Goal: Information Seeking & Learning: Learn about a topic

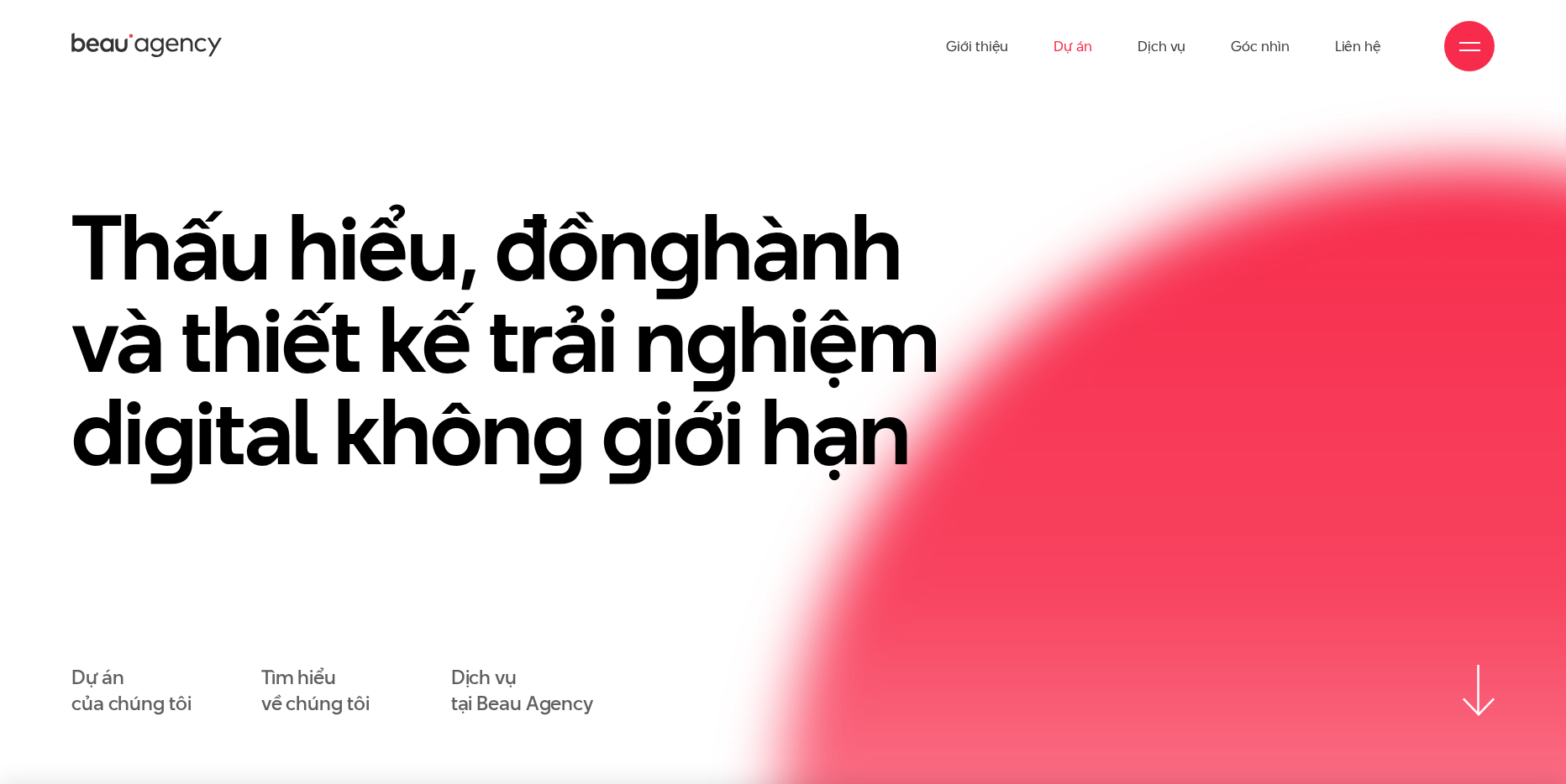
click at [1068, 41] on link "Dự án" at bounding box center [1072, 46] width 39 height 92
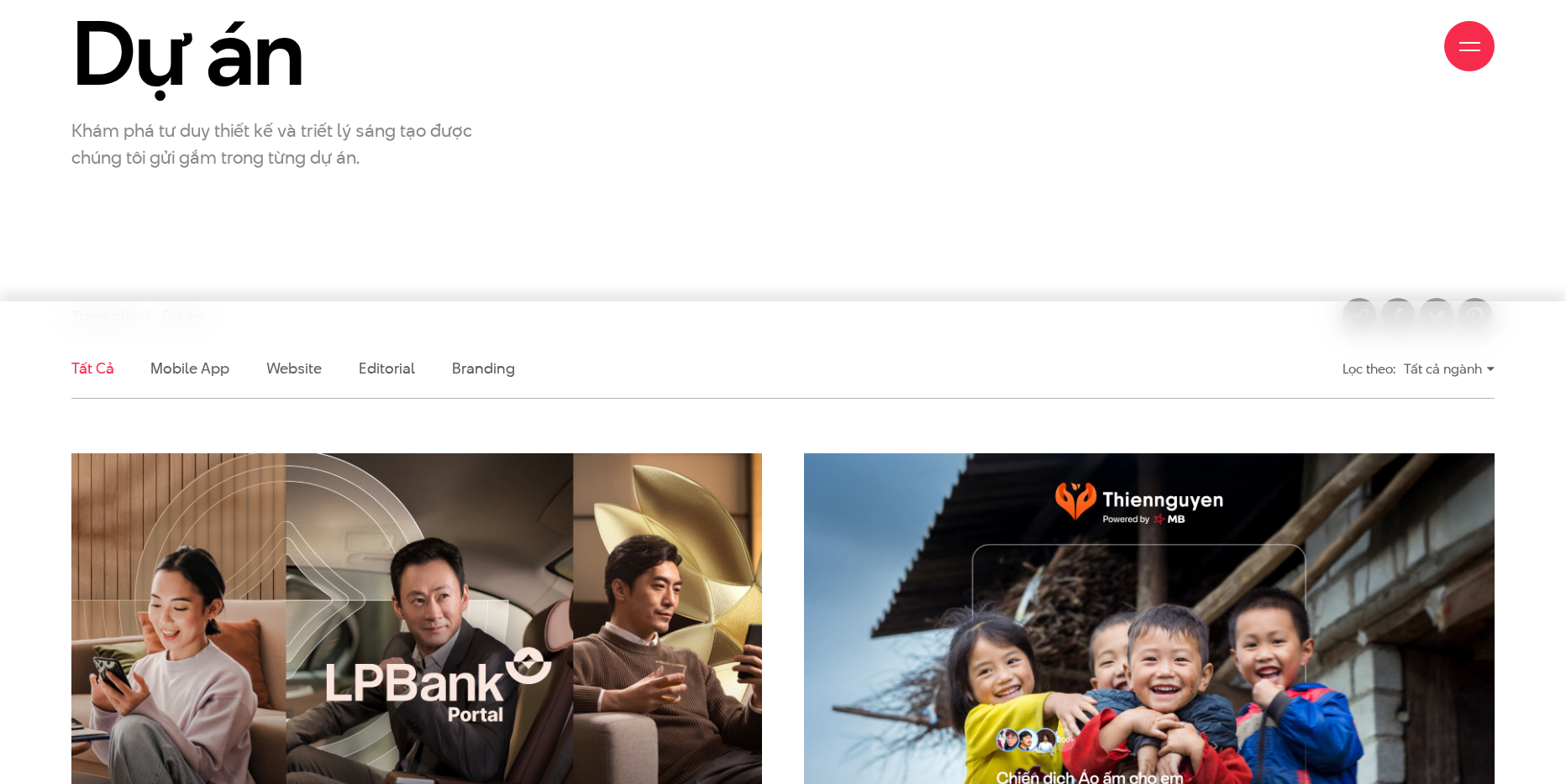
scroll to position [230, 0]
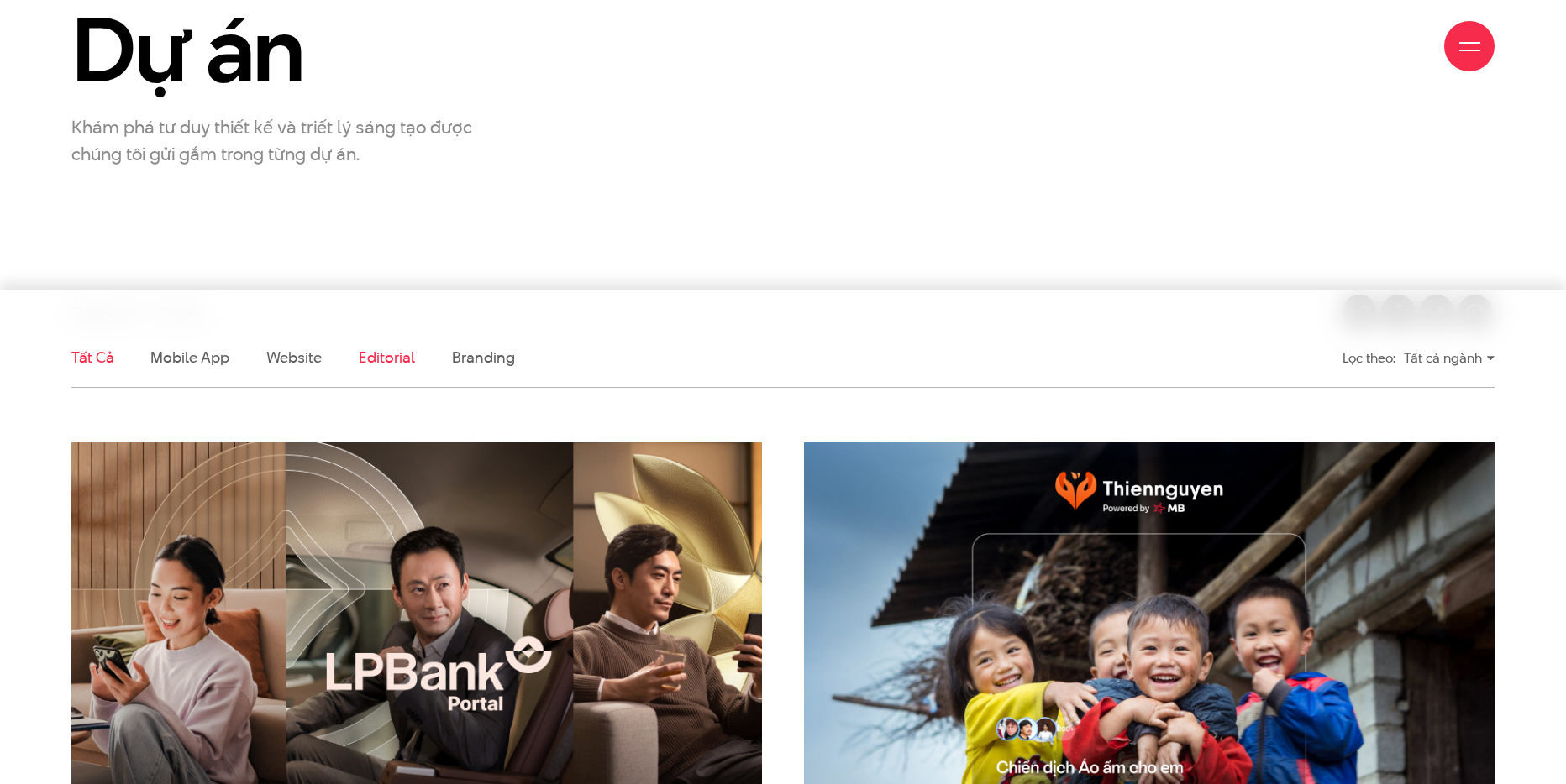
click at [360, 366] on link "Editorial" at bounding box center [386, 357] width 57 height 21
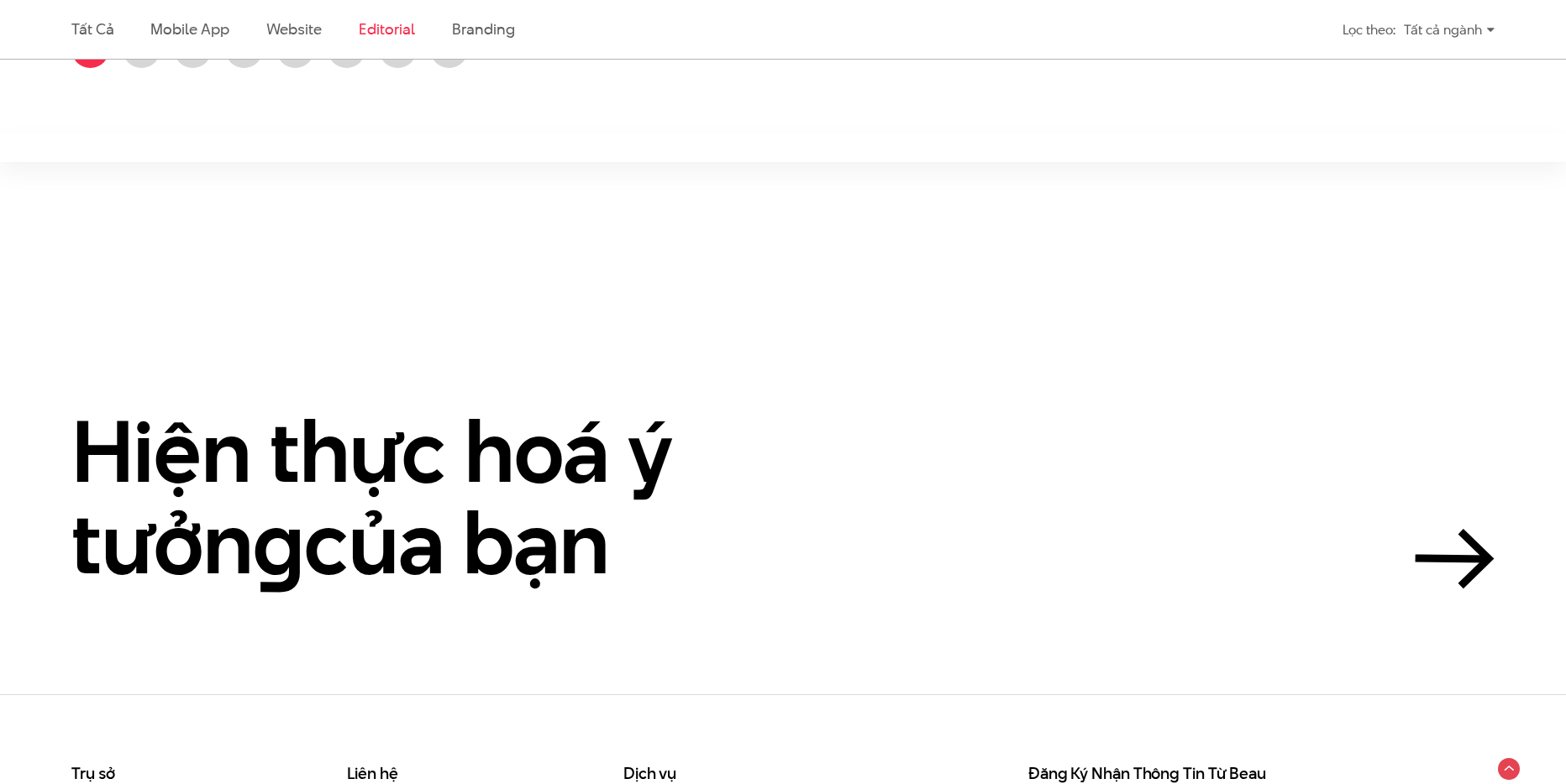
scroll to position [389, 0]
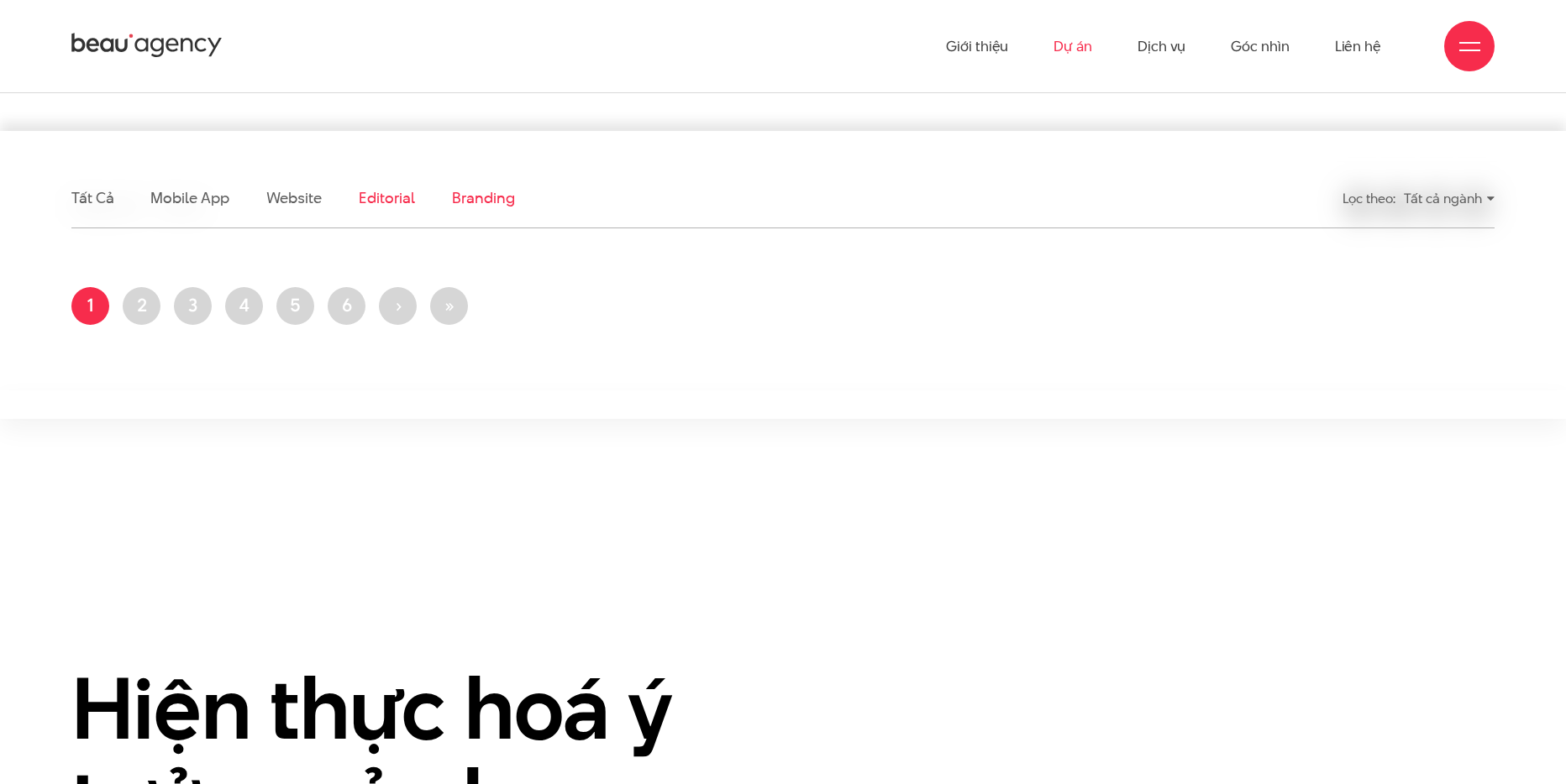
click at [471, 204] on link "Branding" at bounding box center [483, 198] width 63 height 21
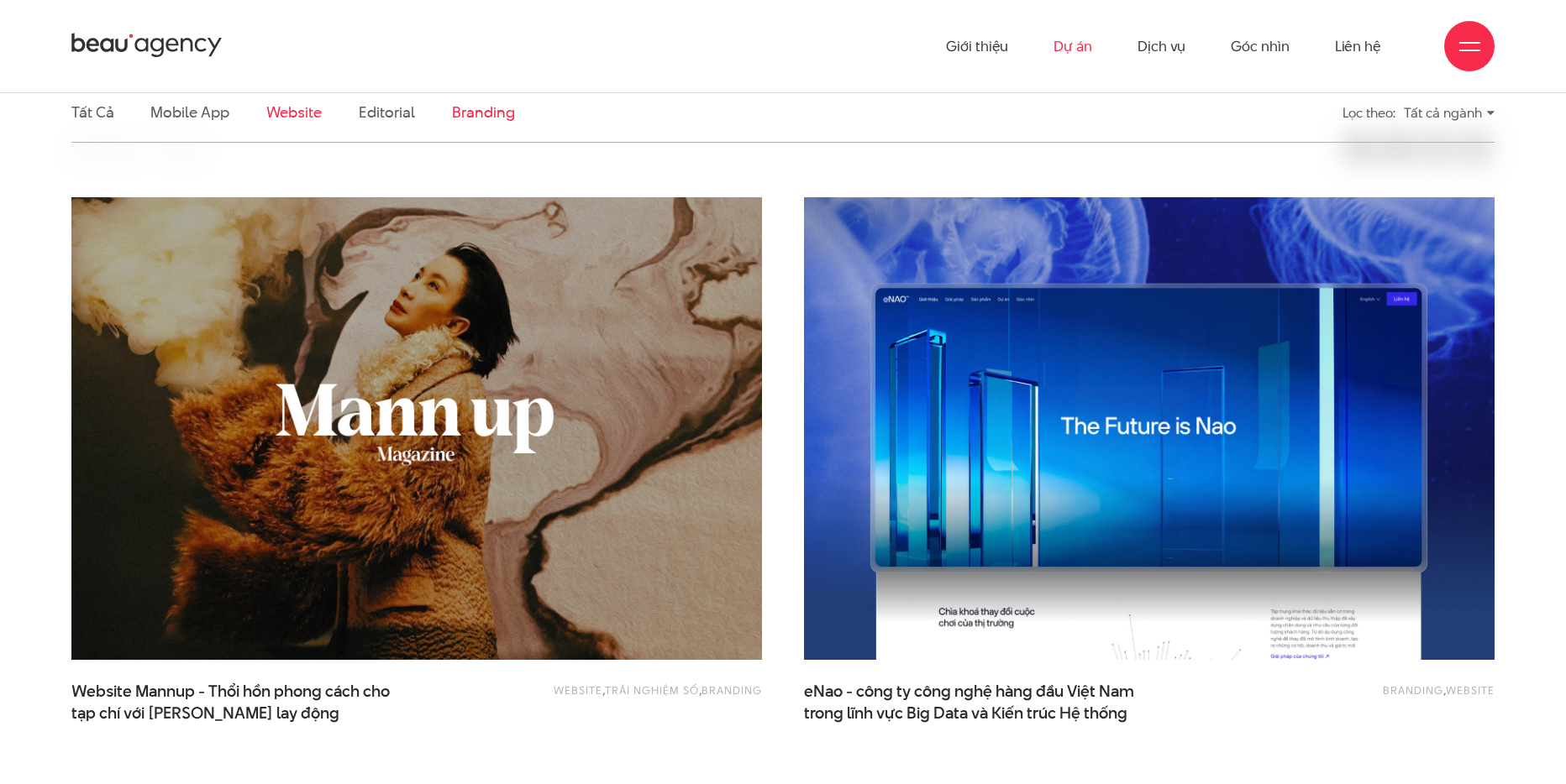
click at [277, 120] on link "Website" at bounding box center [294, 112] width 56 height 21
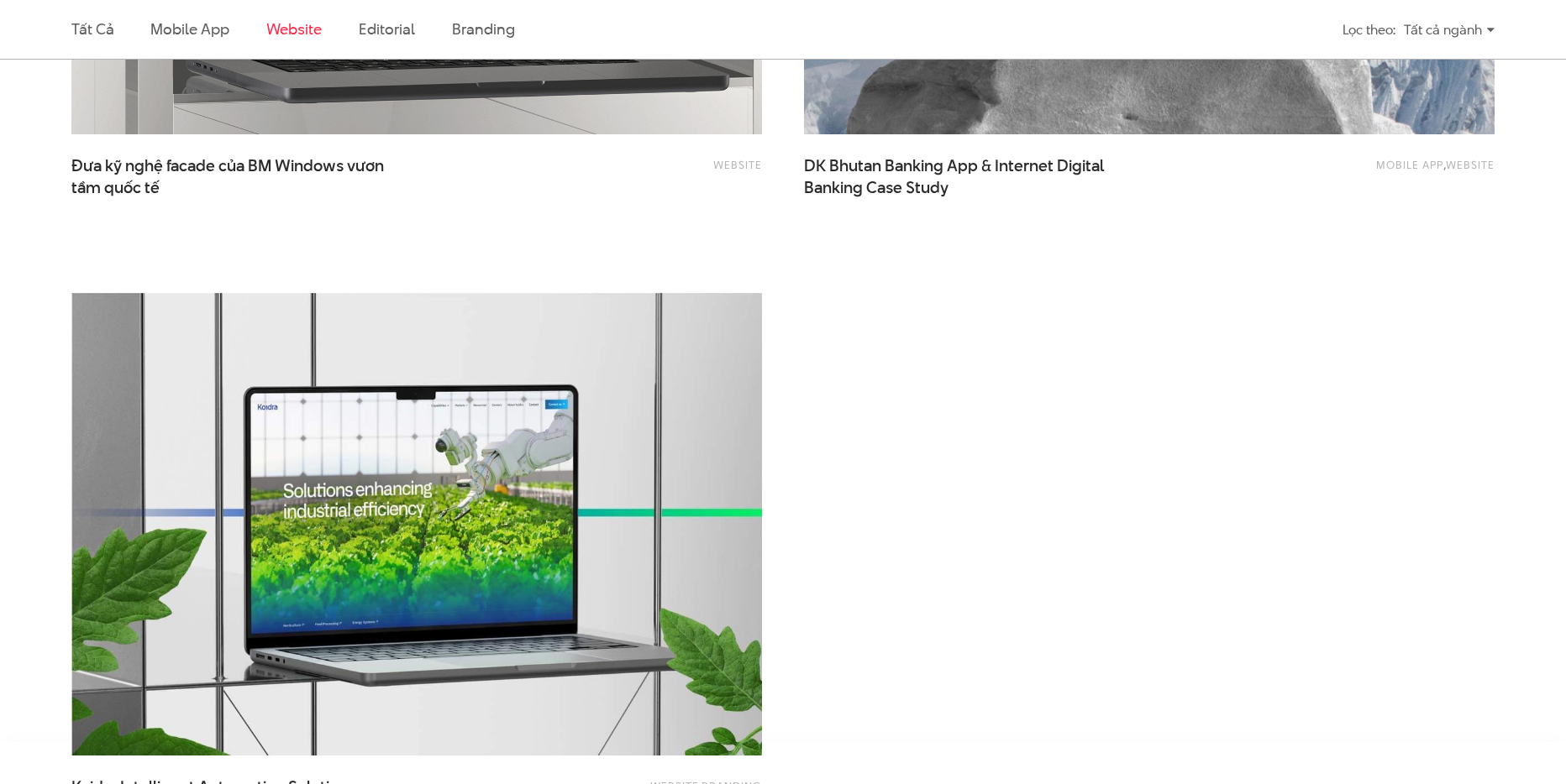
scroll to position [2483, 0]
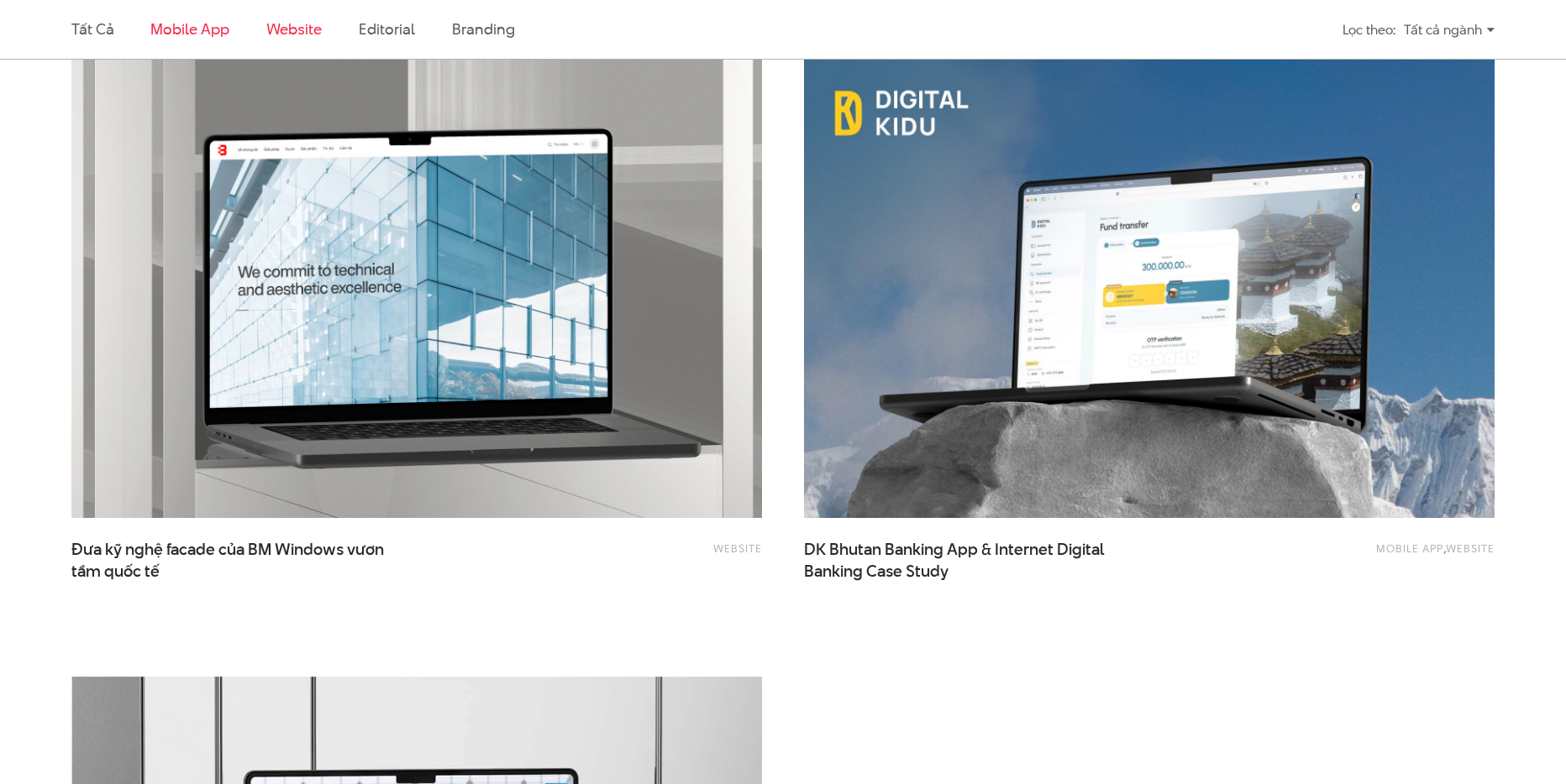
click at [222, 35] on link "Mobile app" at bounding box center [189, 29] width 78 height 21
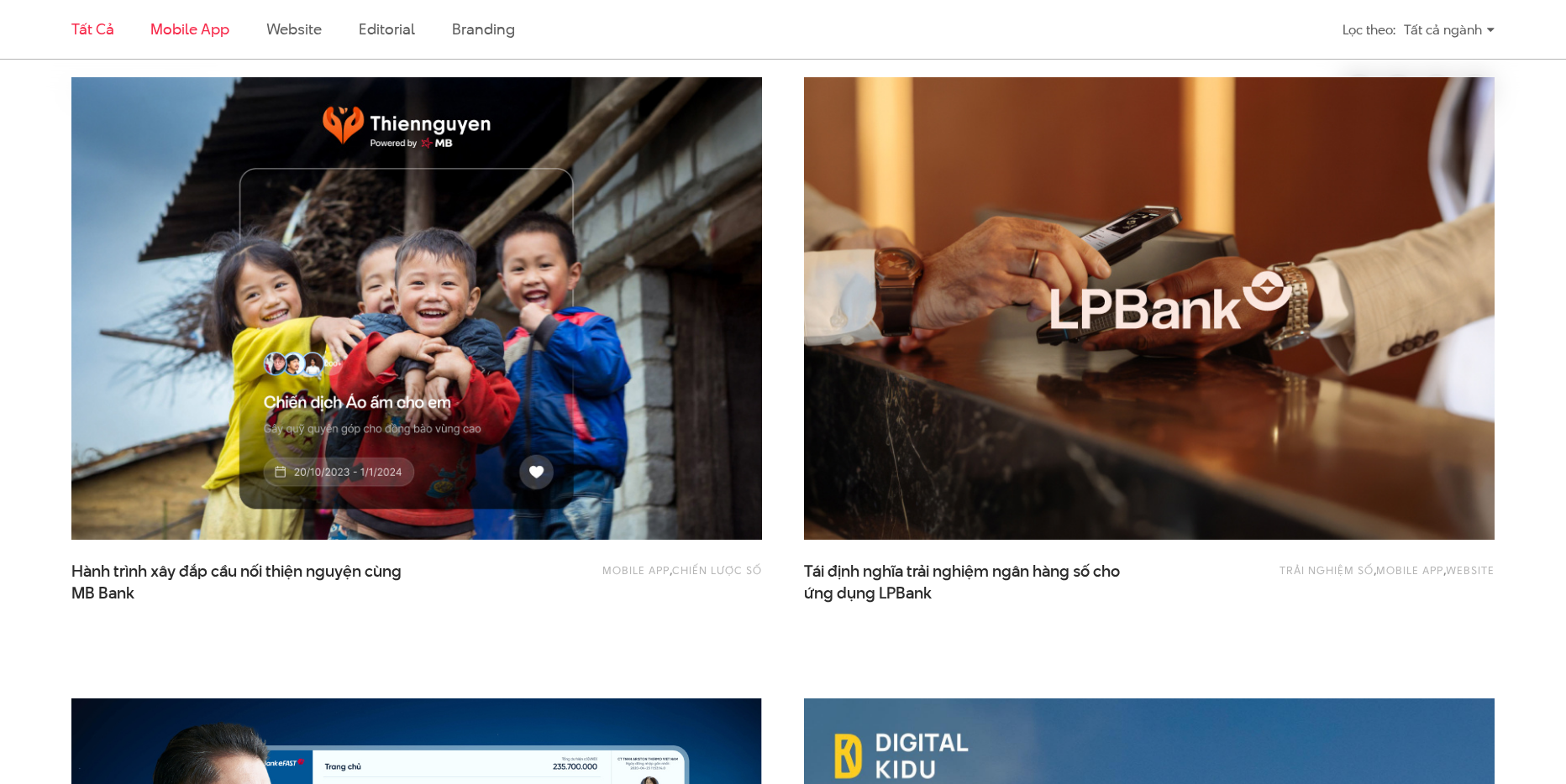
click at [111, 35] on link "Tất cả" at bounding box center [92, 29] width 42 height 21
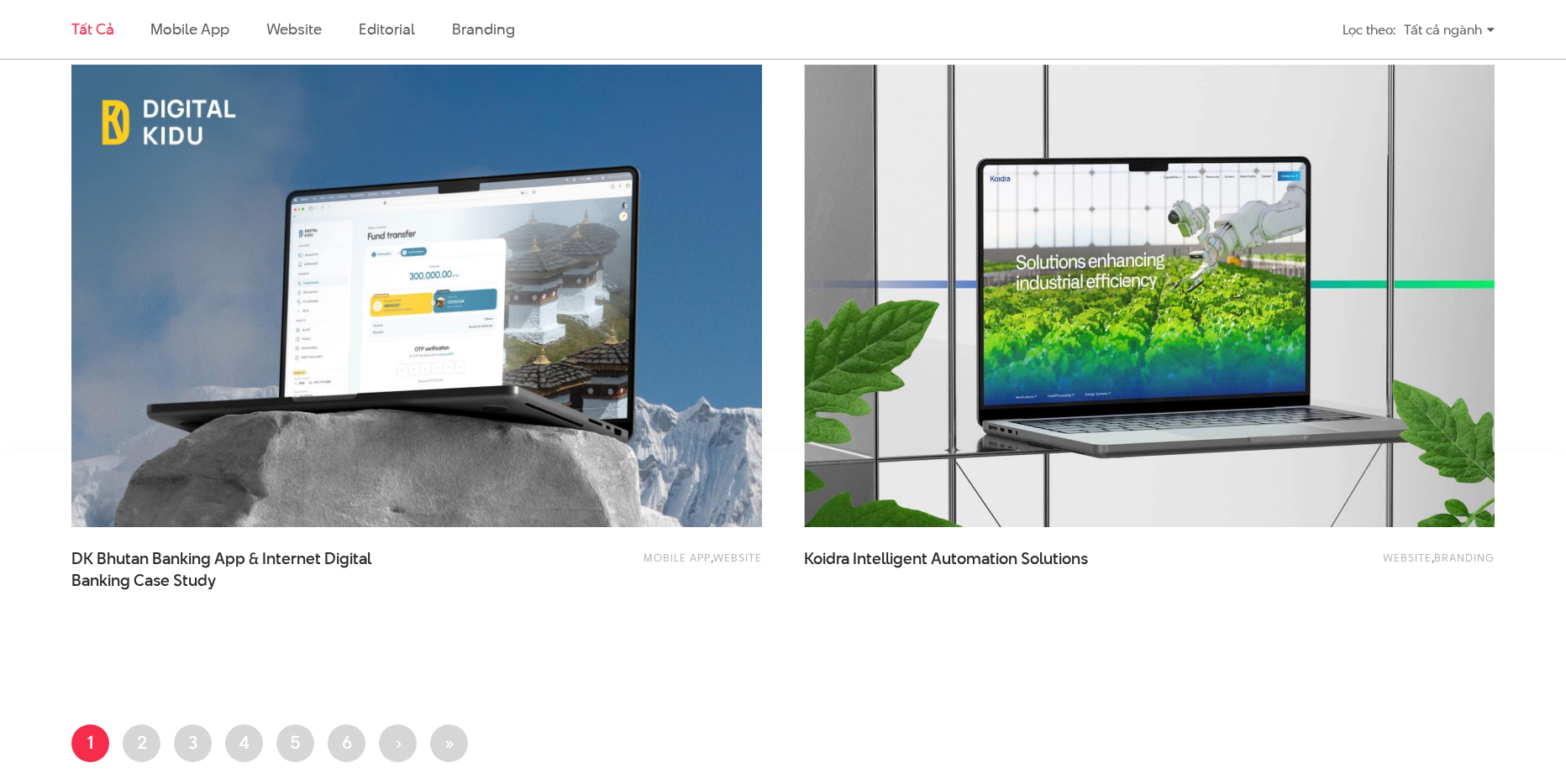
scroll to position [4072, 0]
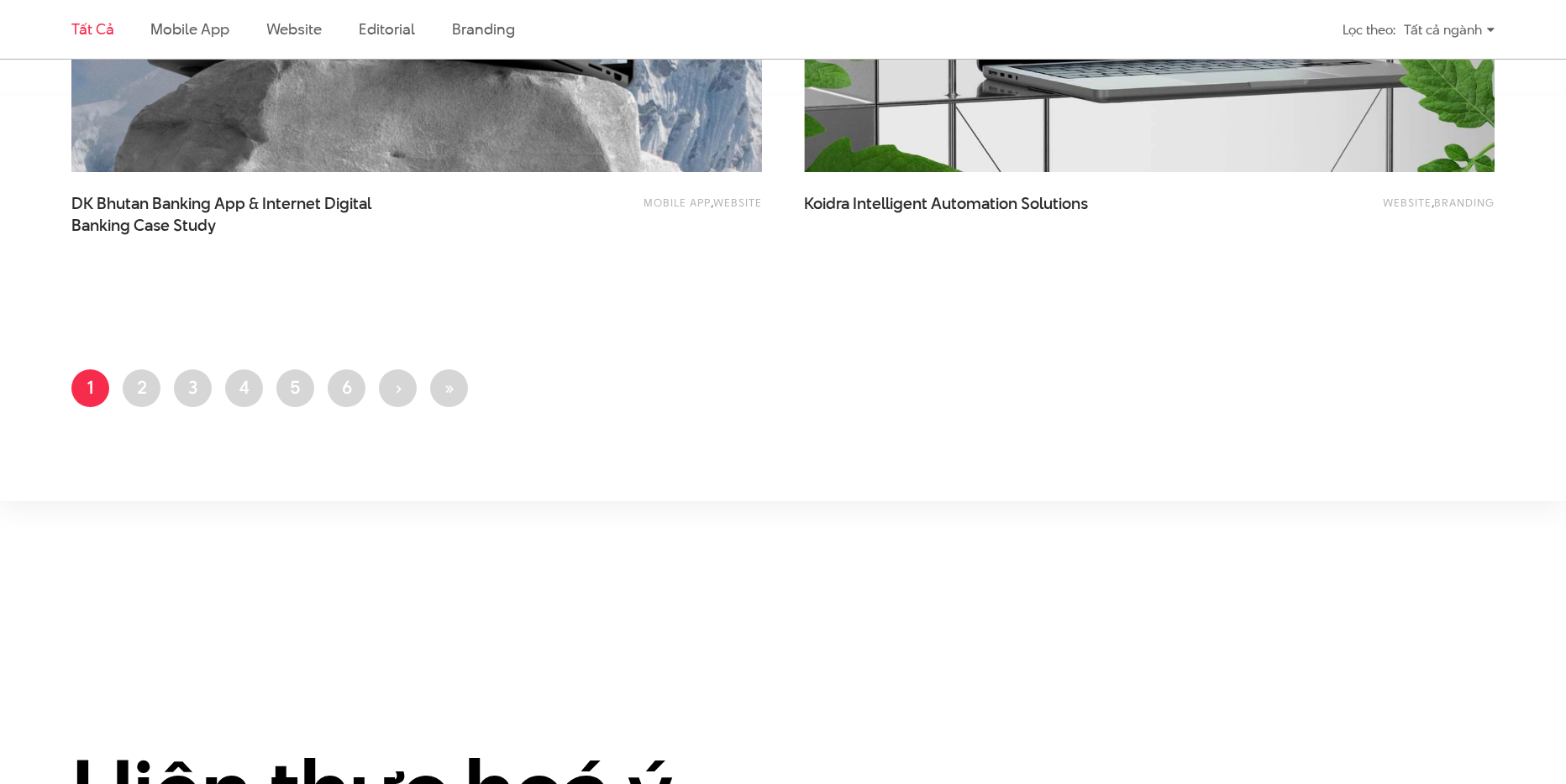
click at [368, 392] on ul "Trang hiện thời 1 Trang 2 Trang 3 Trang 4 Trang 5 Trang 6 Next page › Last page…" at bounding box center [783, 393] width 1423 height 48
click at [348, 390] on link "Trang 6" at bounding box center [346, 388] width 38 height 38
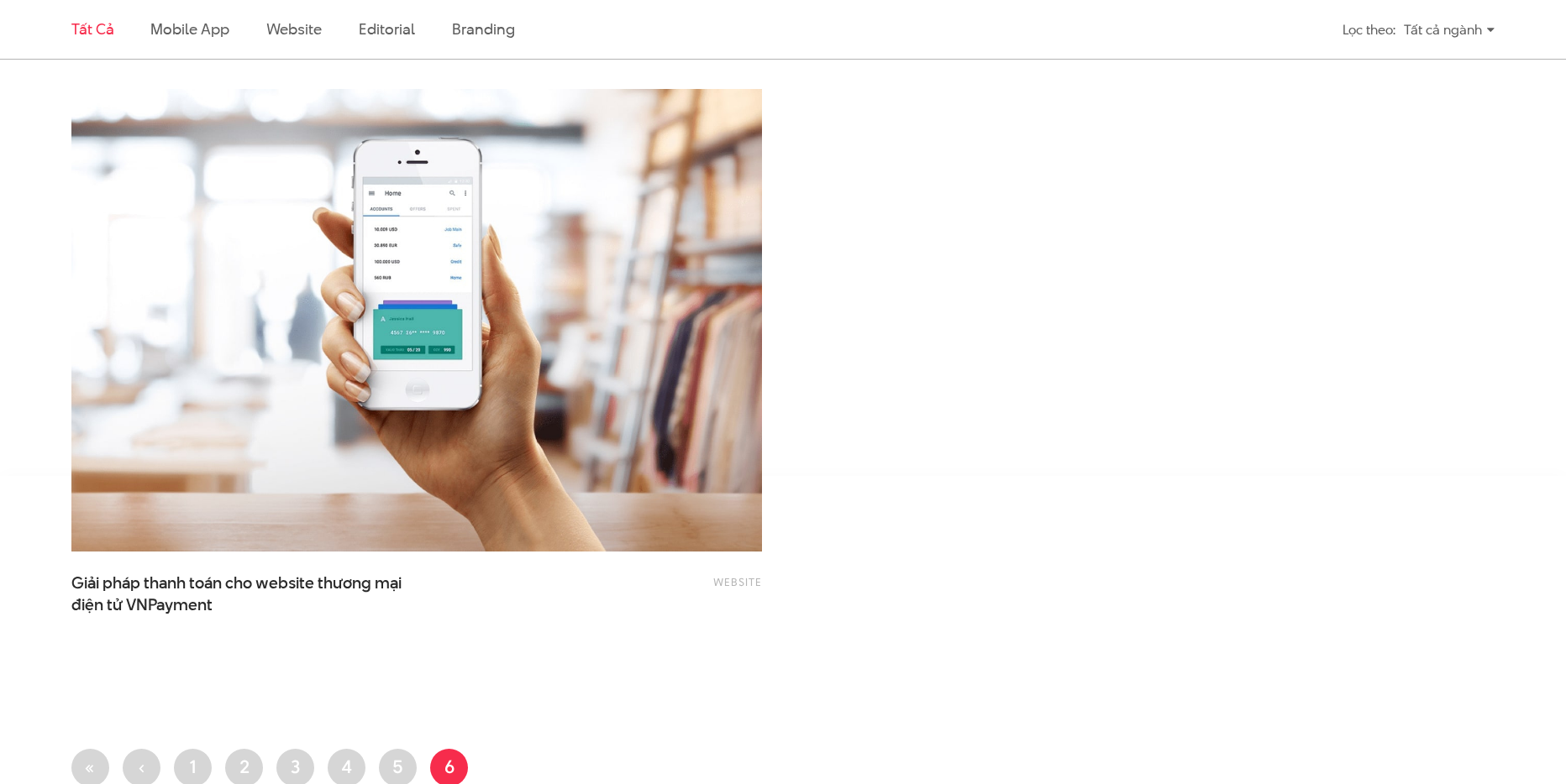
scroll to position [3776, 0]
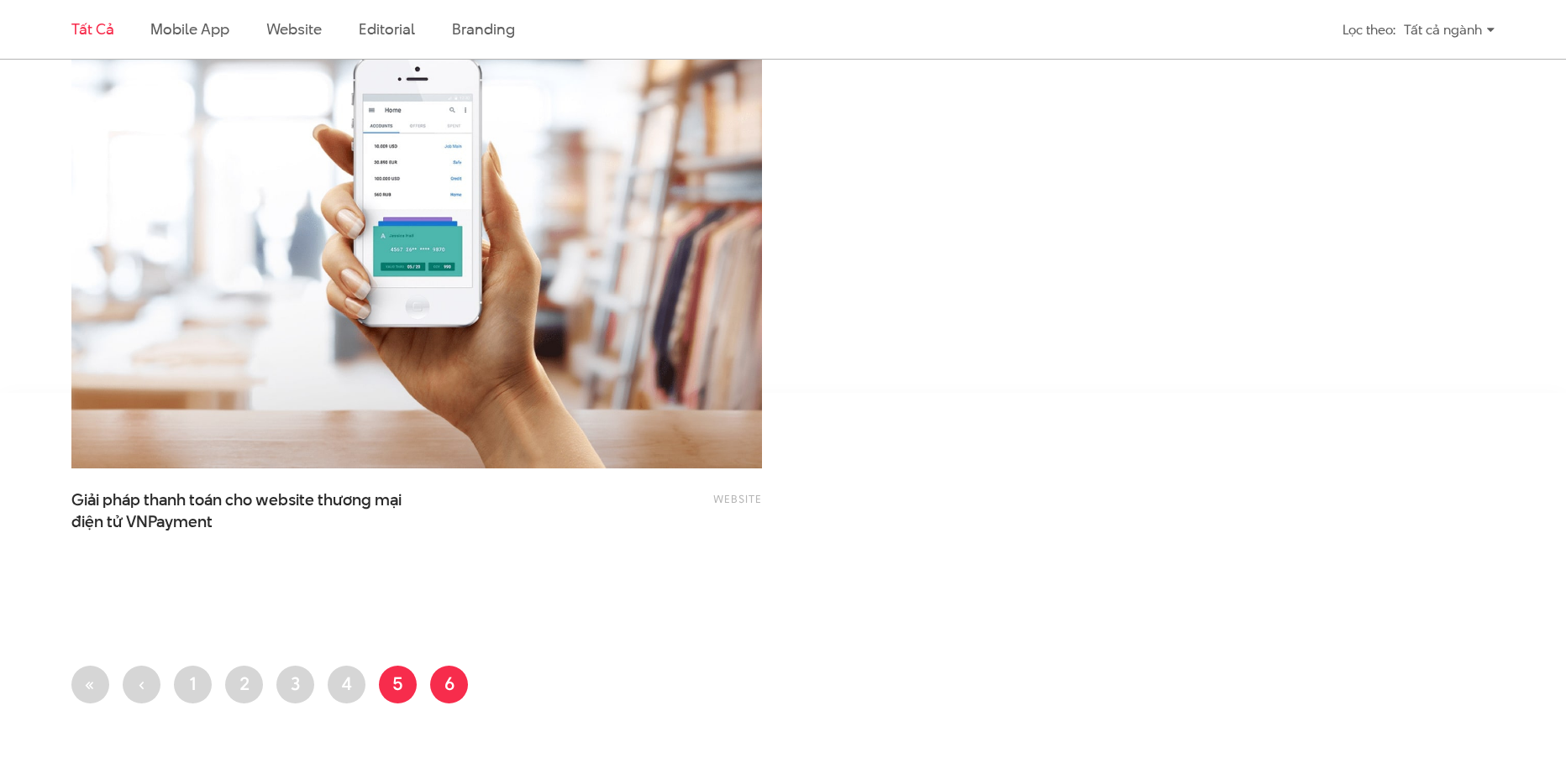
click at [397, 677] on link "Trang 5" at bounding box center [397, 684] width 38 height 38
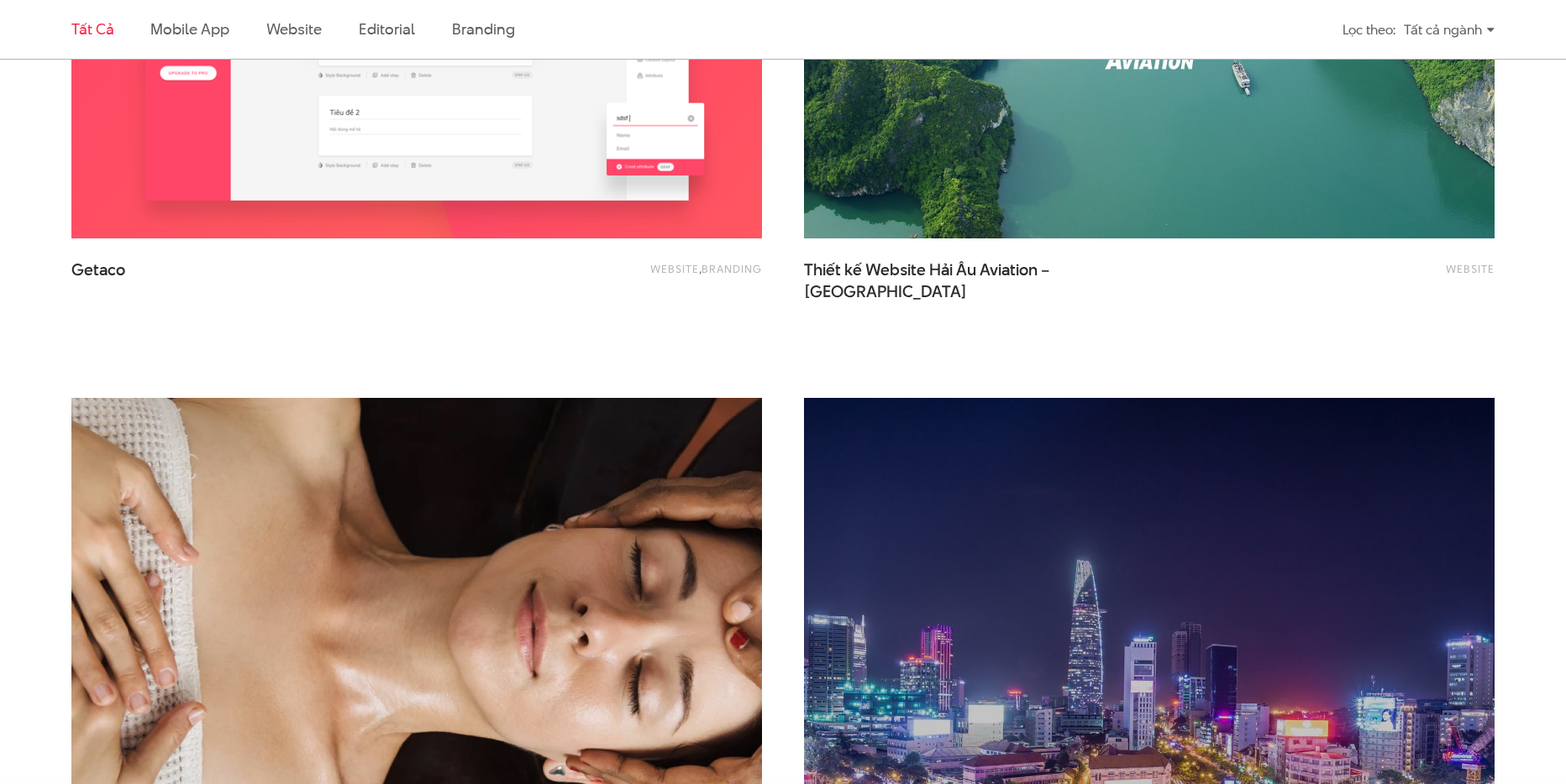
scroll to position [3128, 0]
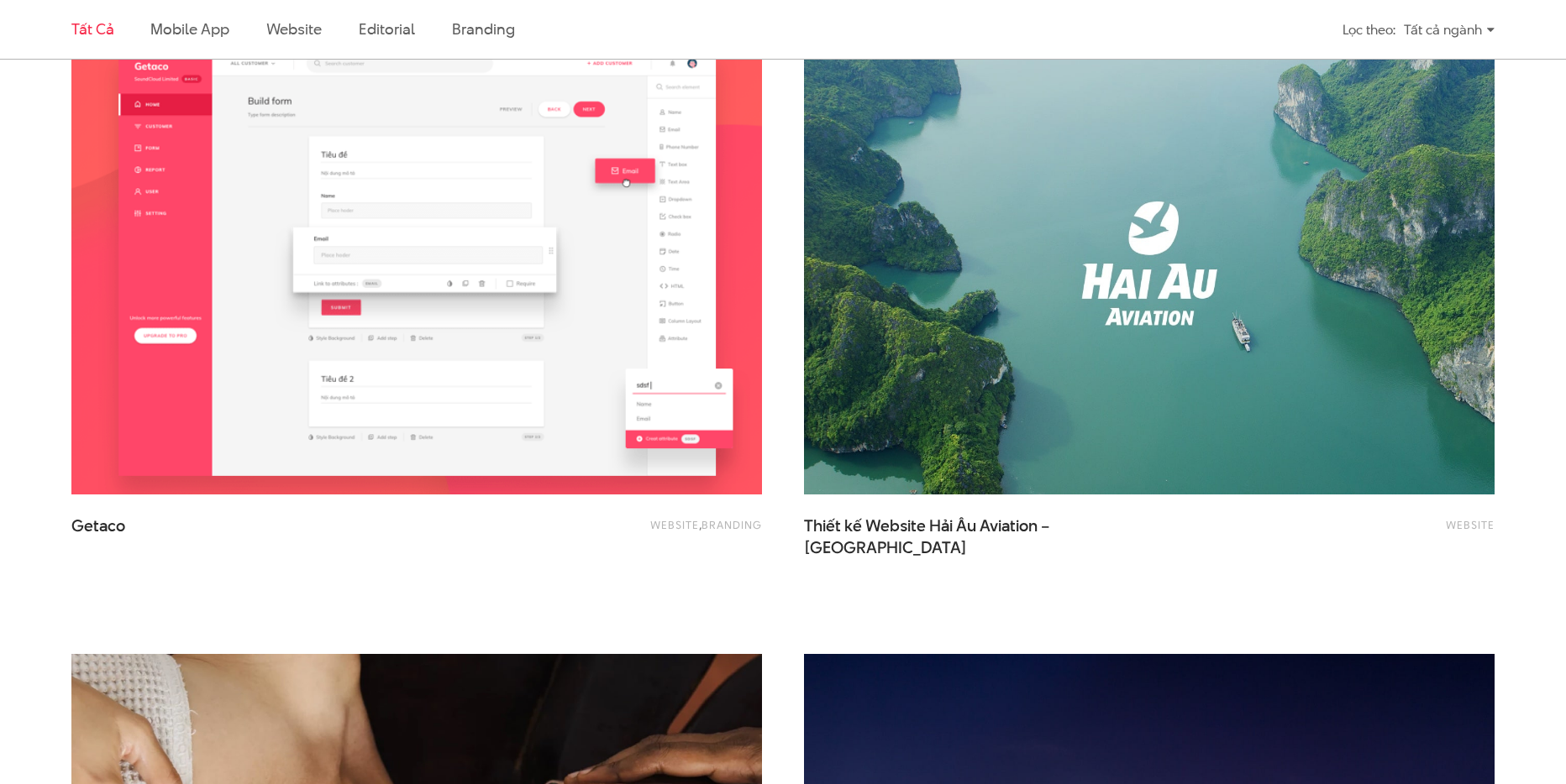
click at [527, 344] on img at bounding box center [417, 263] width 759 height 509
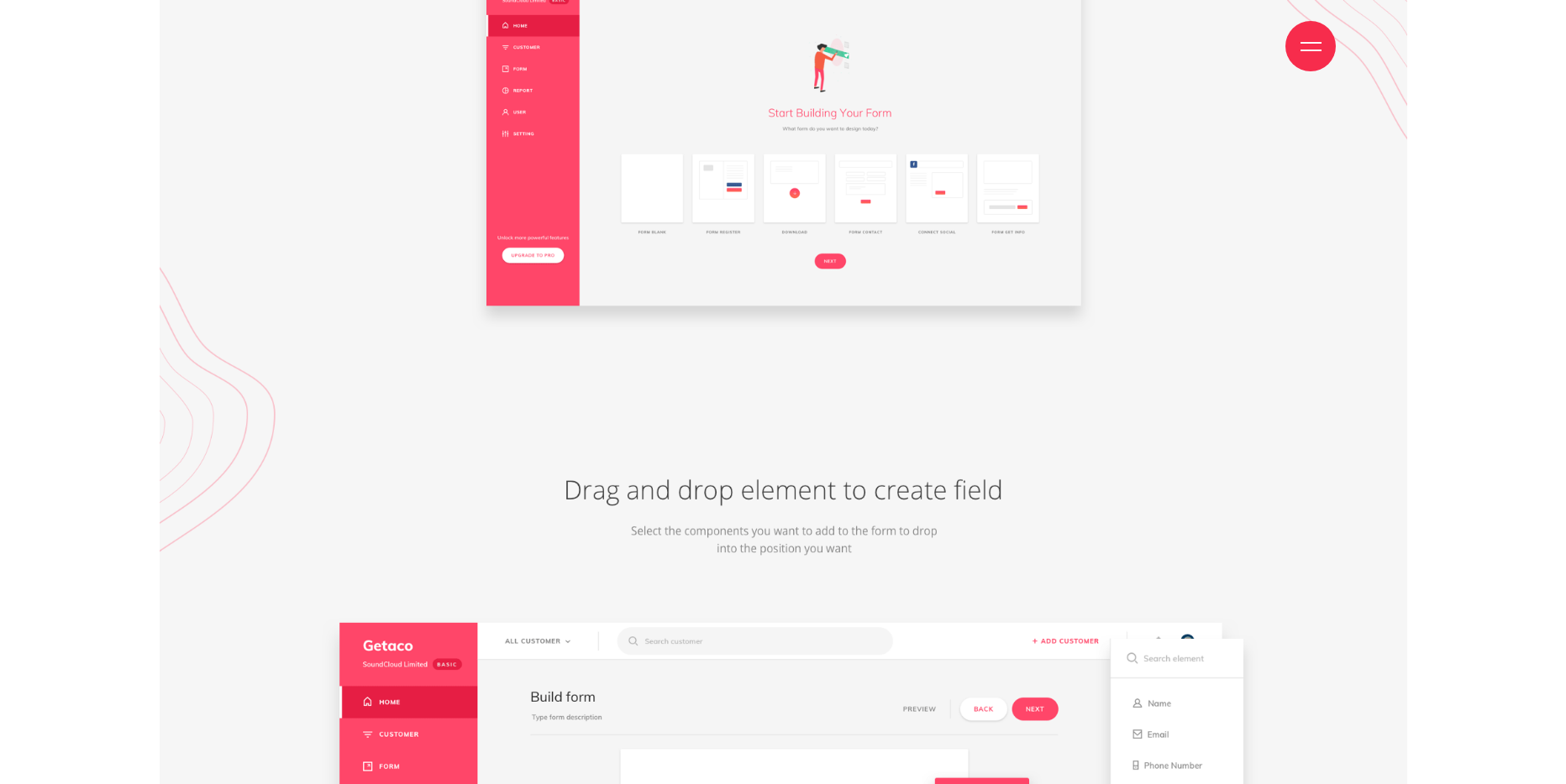
scroll to position [6411, 0]
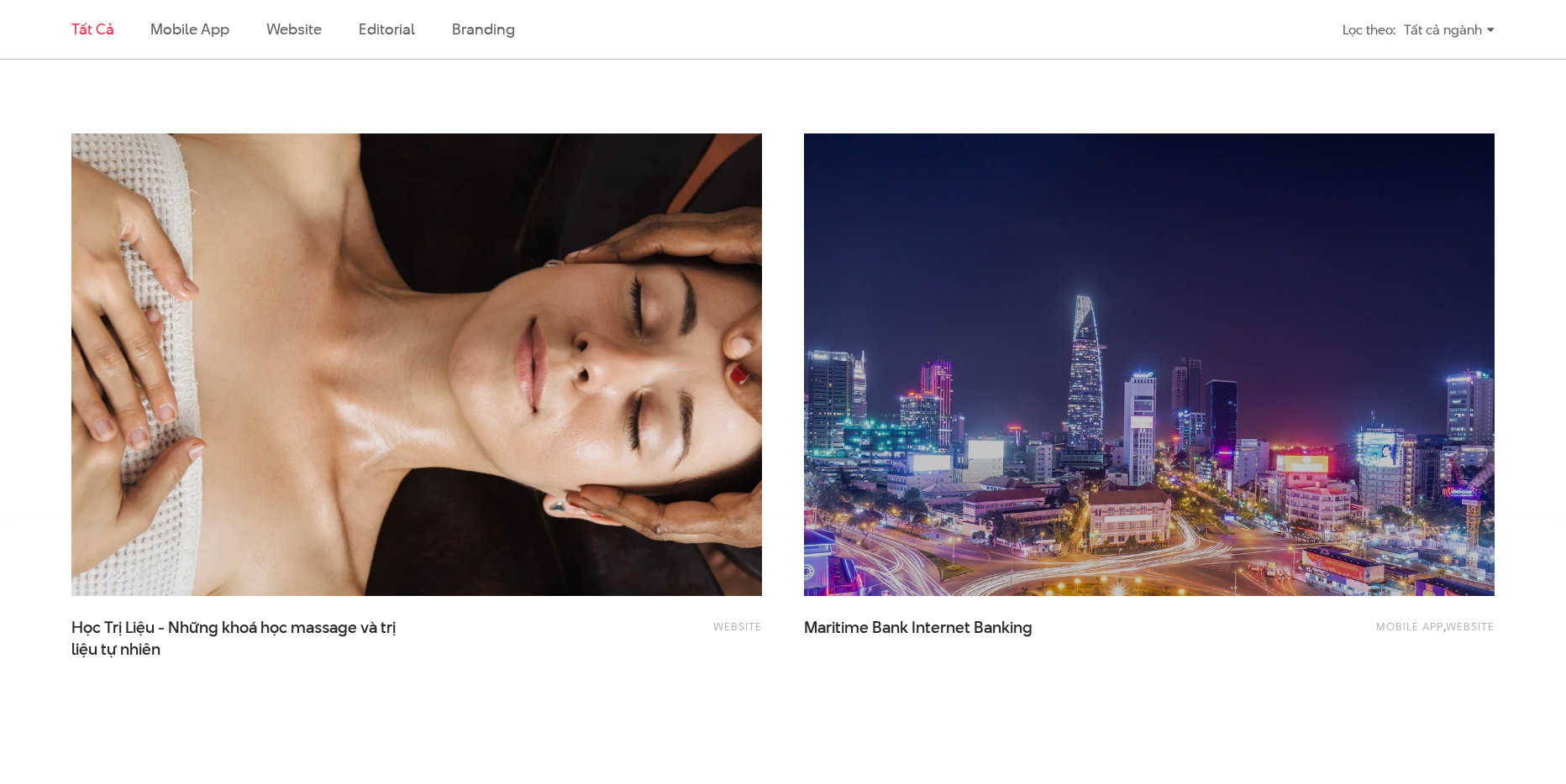
scroll to position [4039, 0]
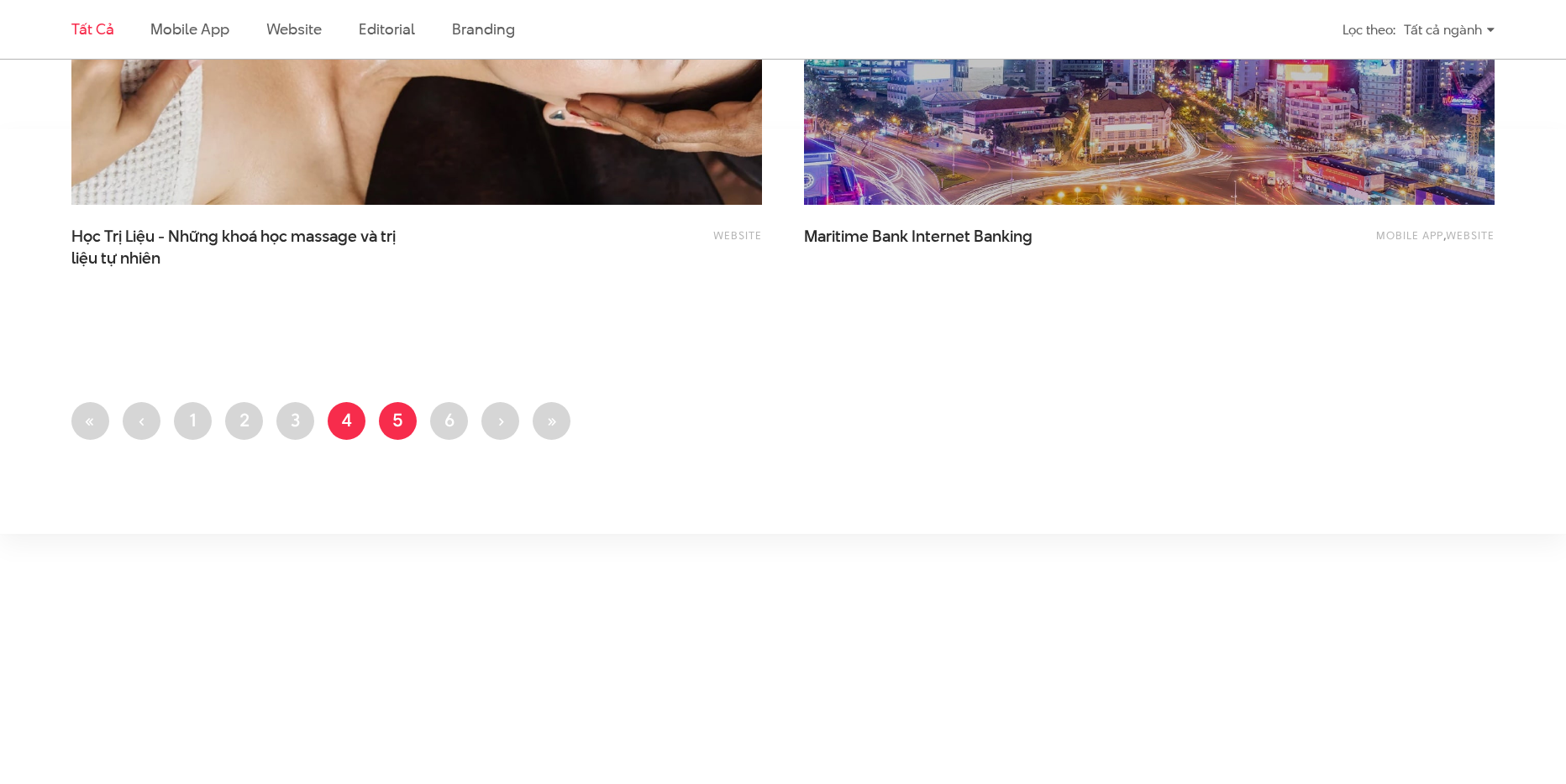
click at [341, 414] on link "Trang 4" at bounding box center [346, 421] width 38 height 38
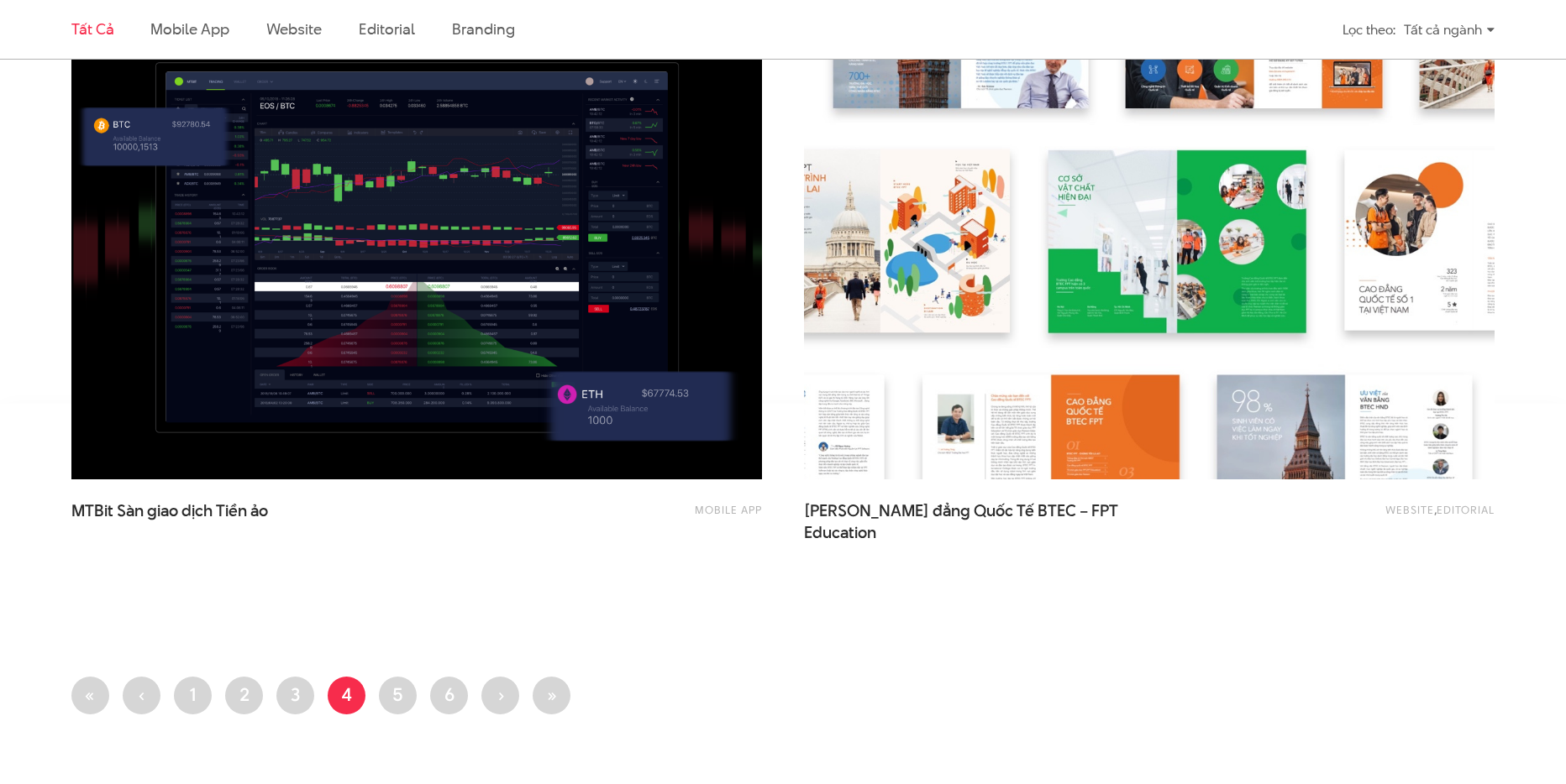
scroll to position [3754, 0]
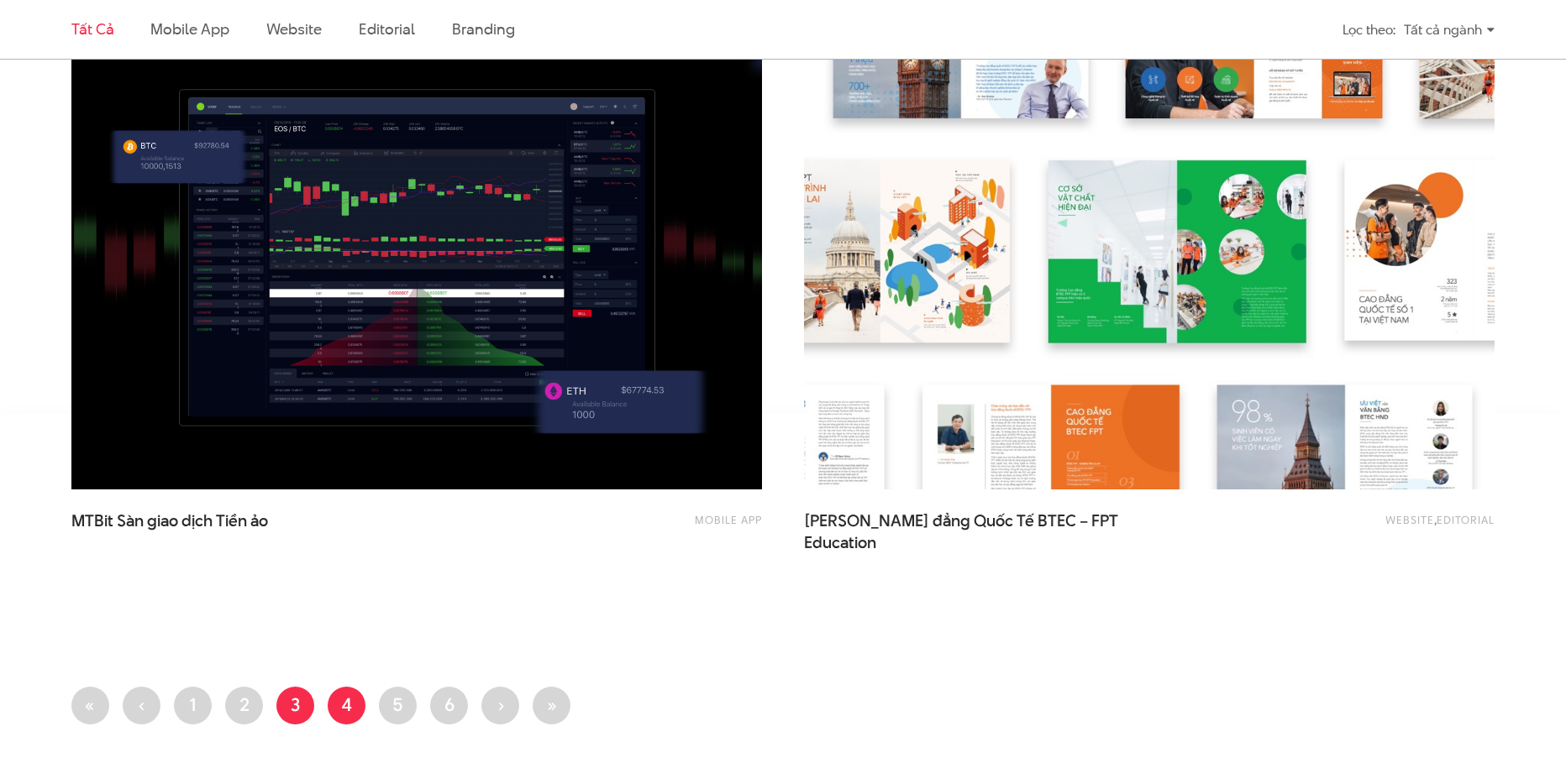
click at [297, 699] on link "Trang 3" at bounding box center [295, 705] width 38 height 38
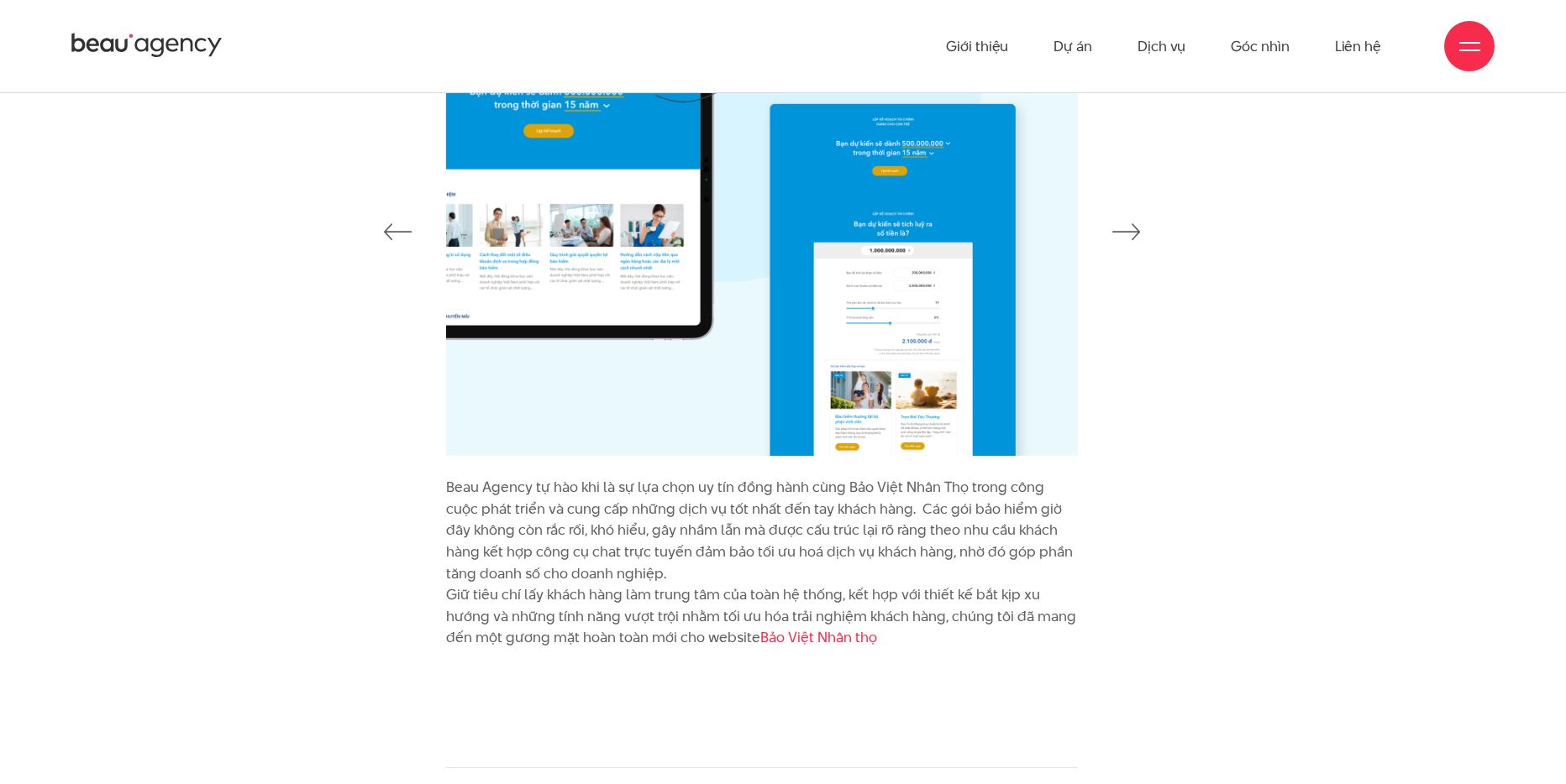
scroll to position [2496, 0]
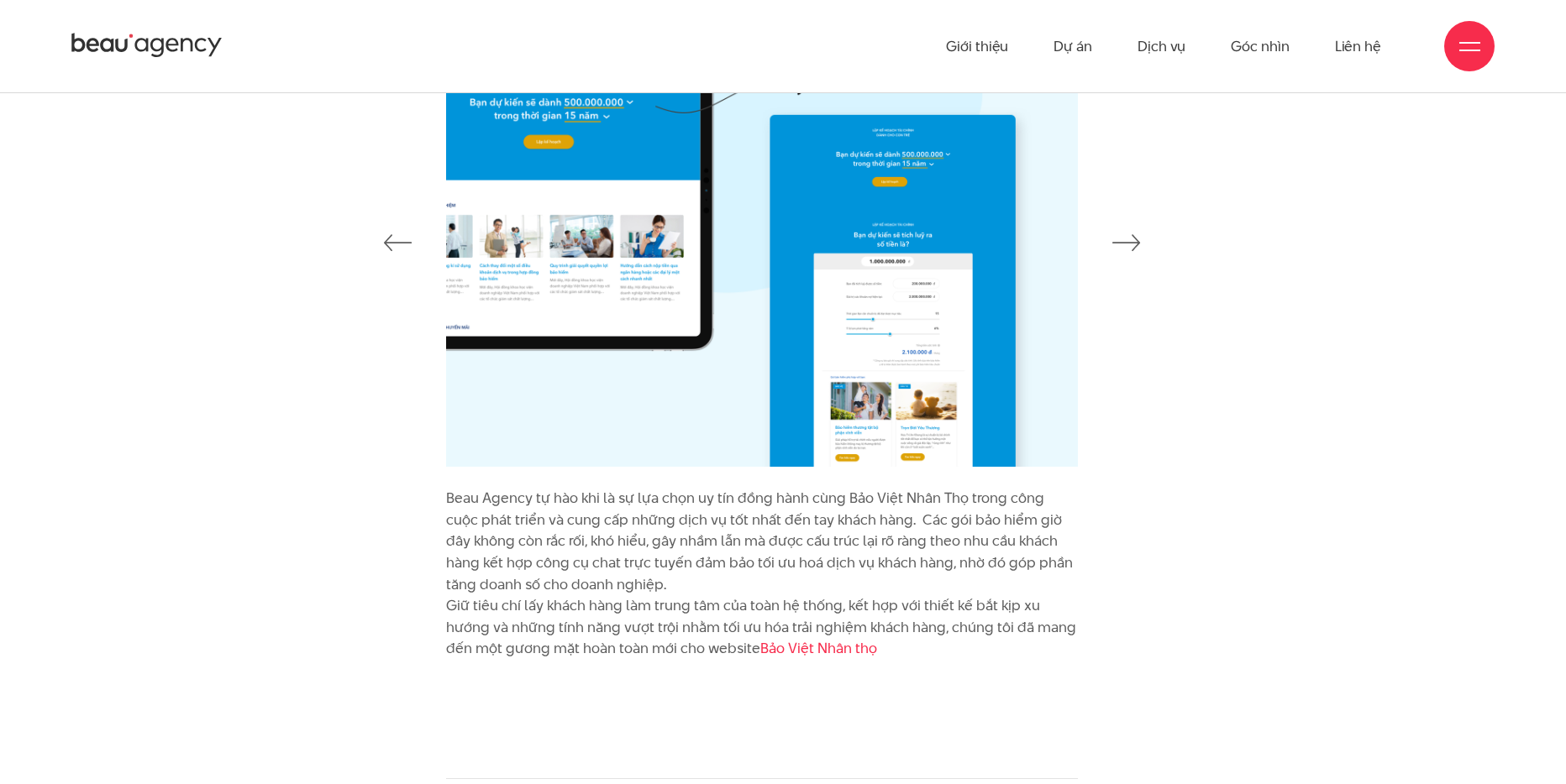
click at [1124, 239] on icon "button" at bounding box center [1127, 242] width 29 height 17
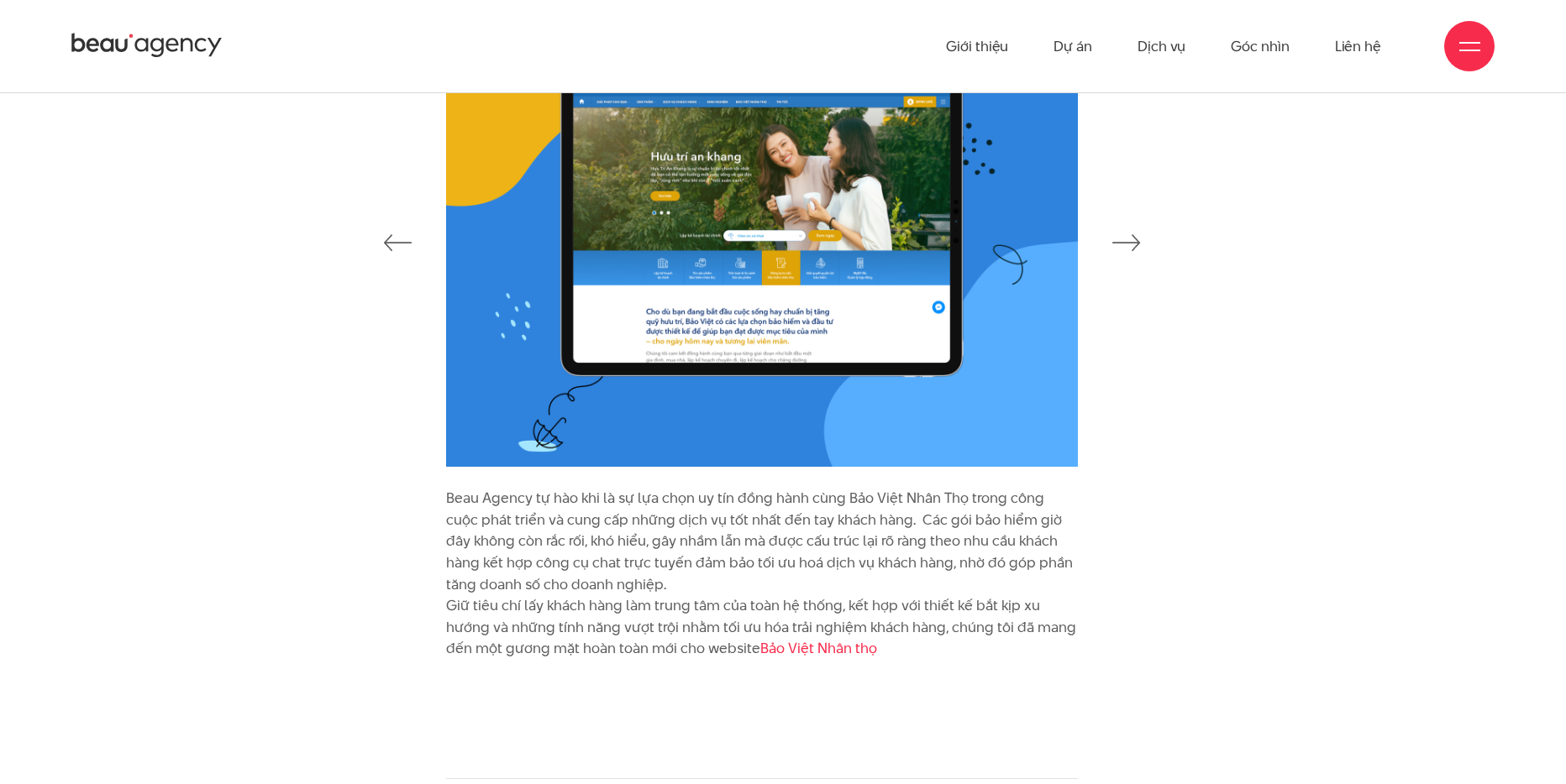
click at [1124, 239] on icon "button" at bounding box center [1127, 242] width 29 height 17
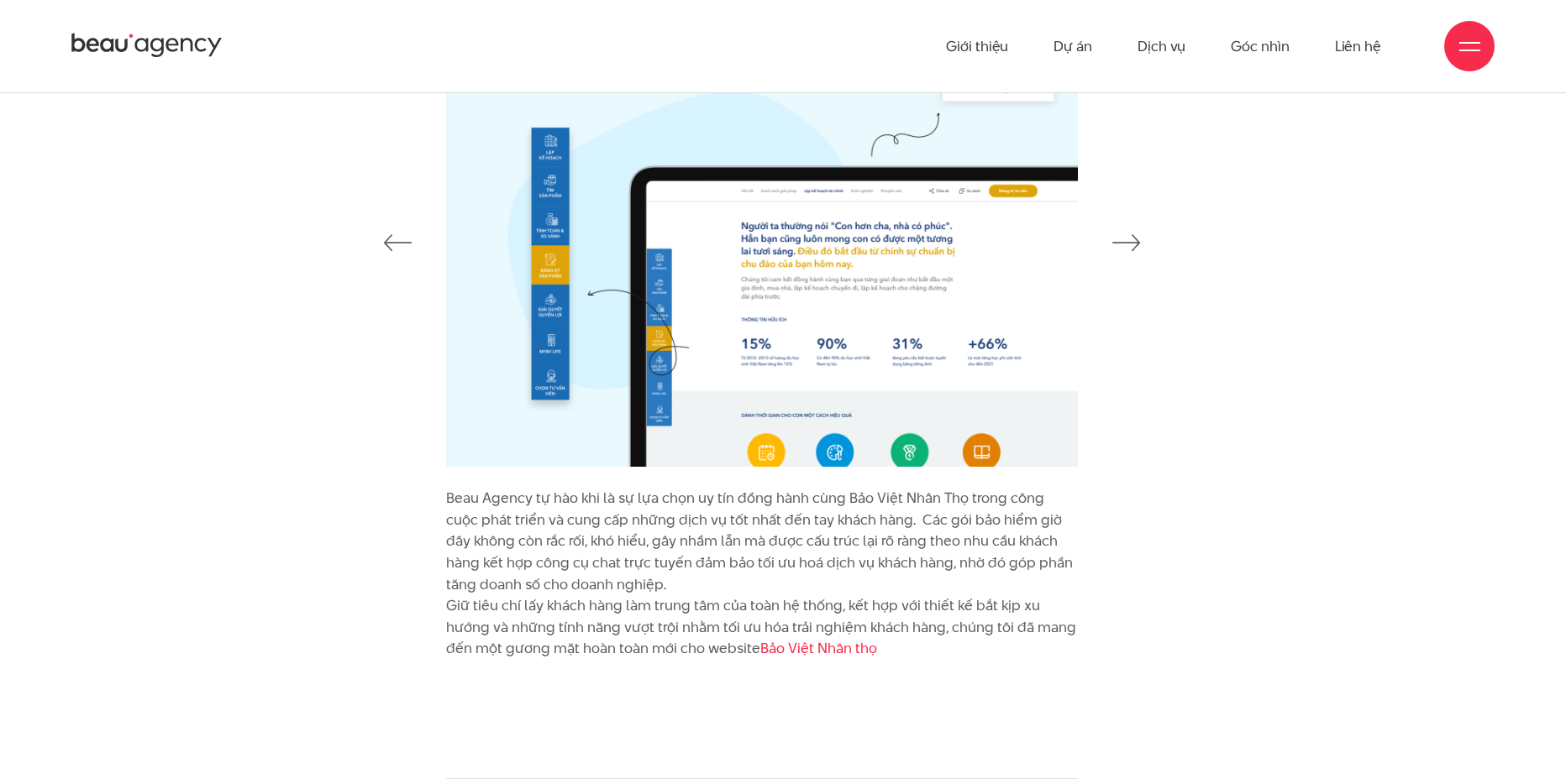
click at [1124, 239] on icon "button" at bounding box center [1127, 242] width 29 height 17
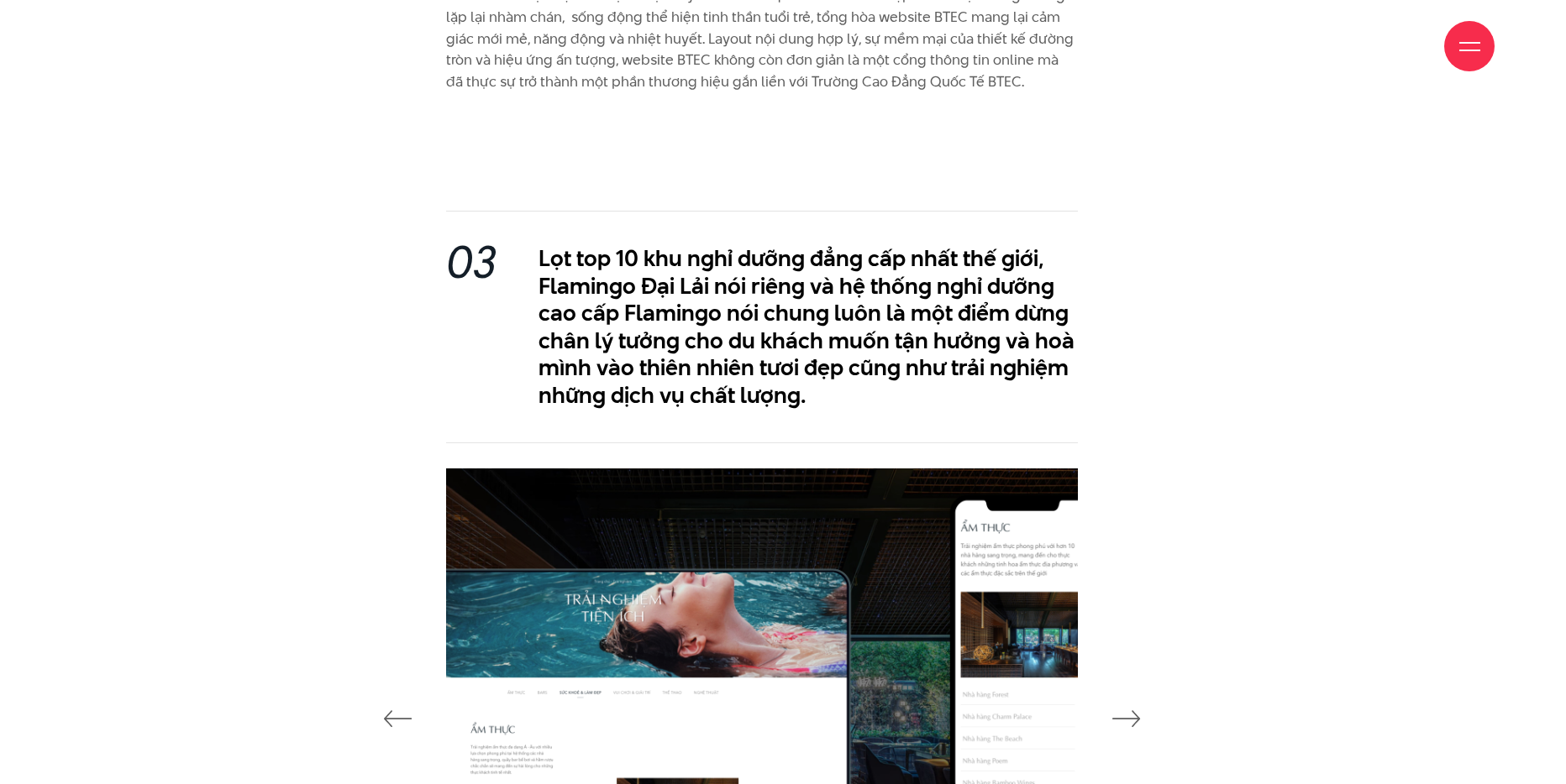
scroll to position [4146, 0]
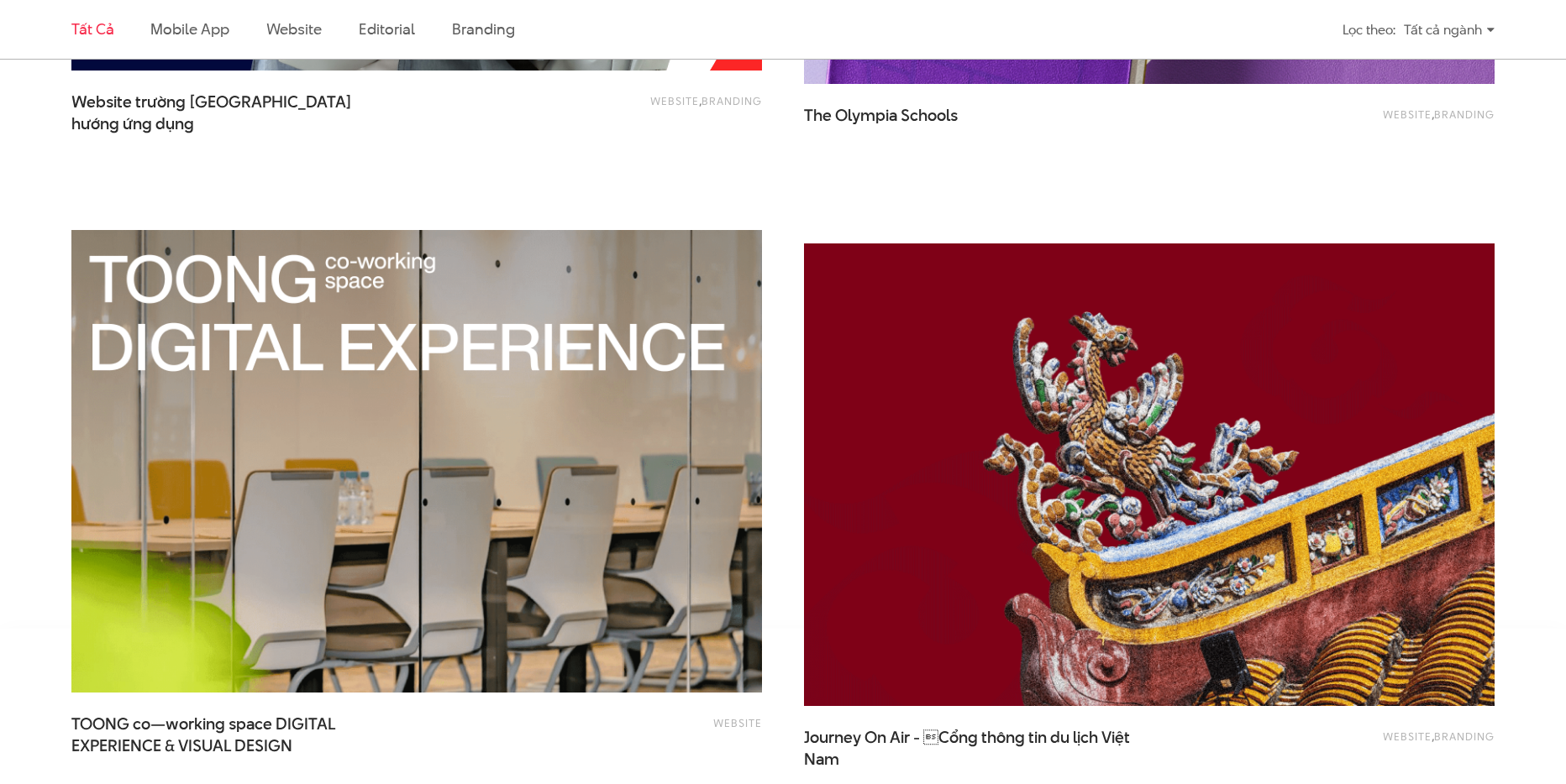
scroll to position [3941, 0]
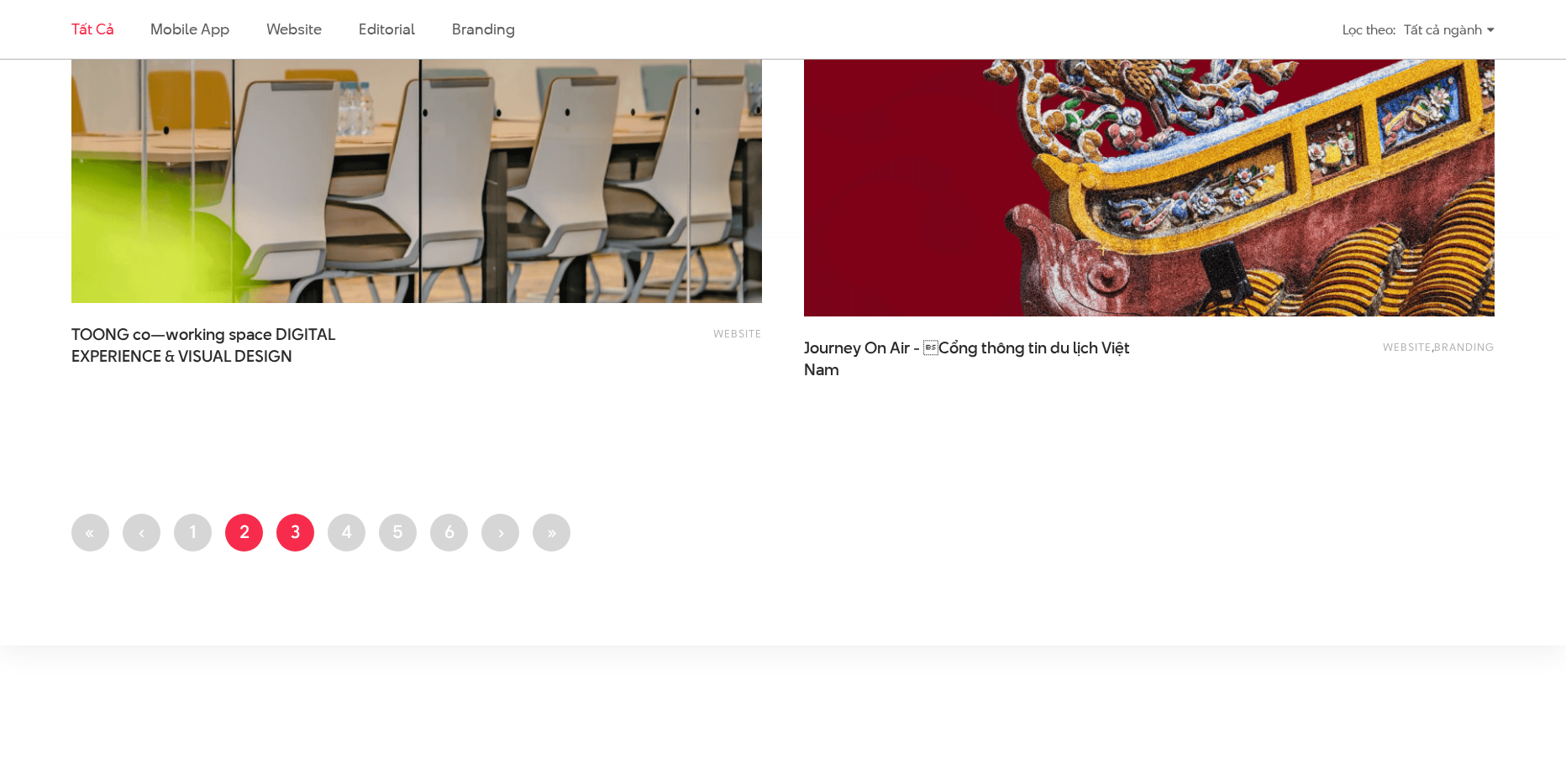
click at [245, 525] on link "Trang 2" at bounding box center [243, 532] width 38 height 38
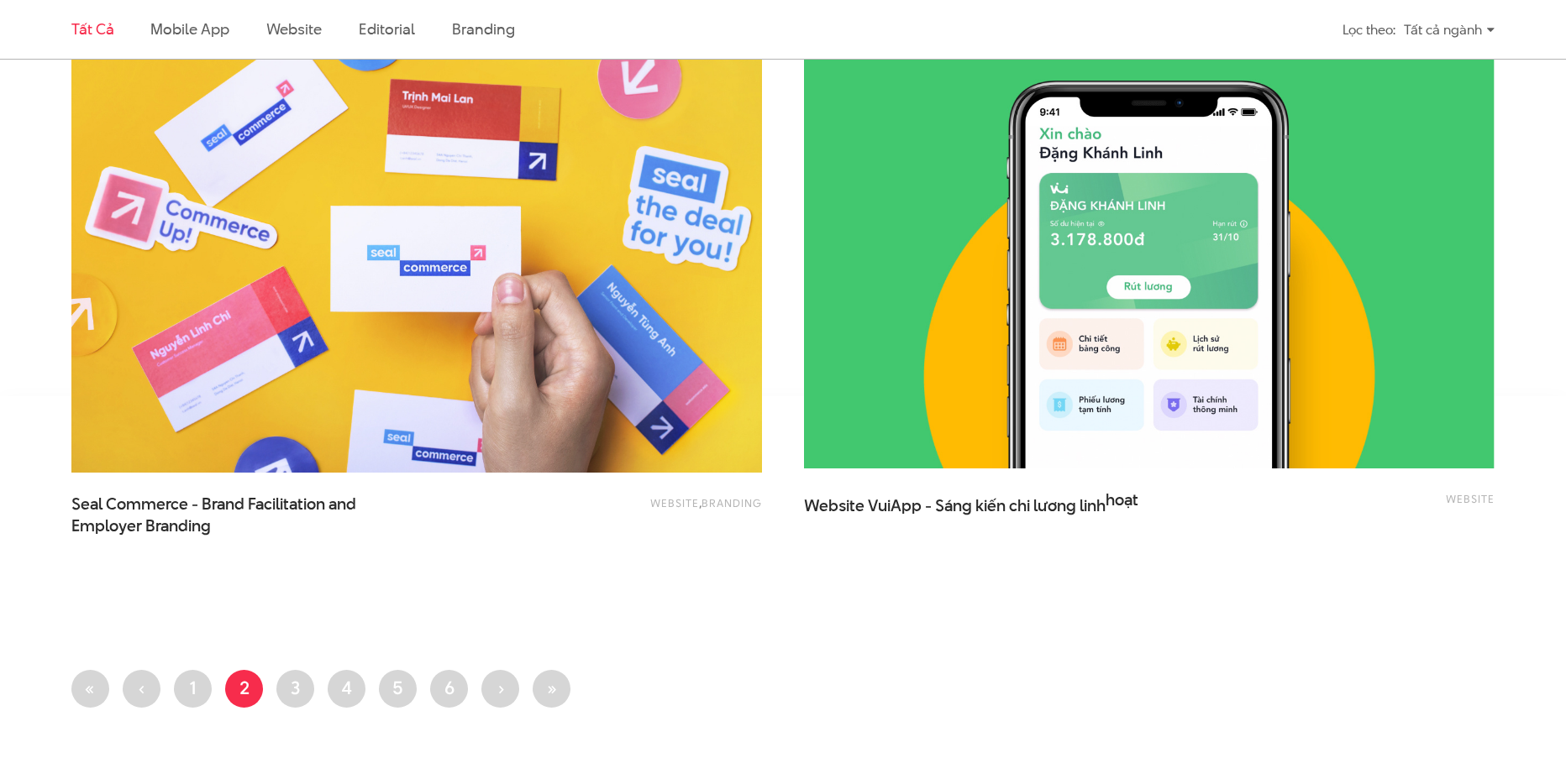
scroll to position [3765, 0]
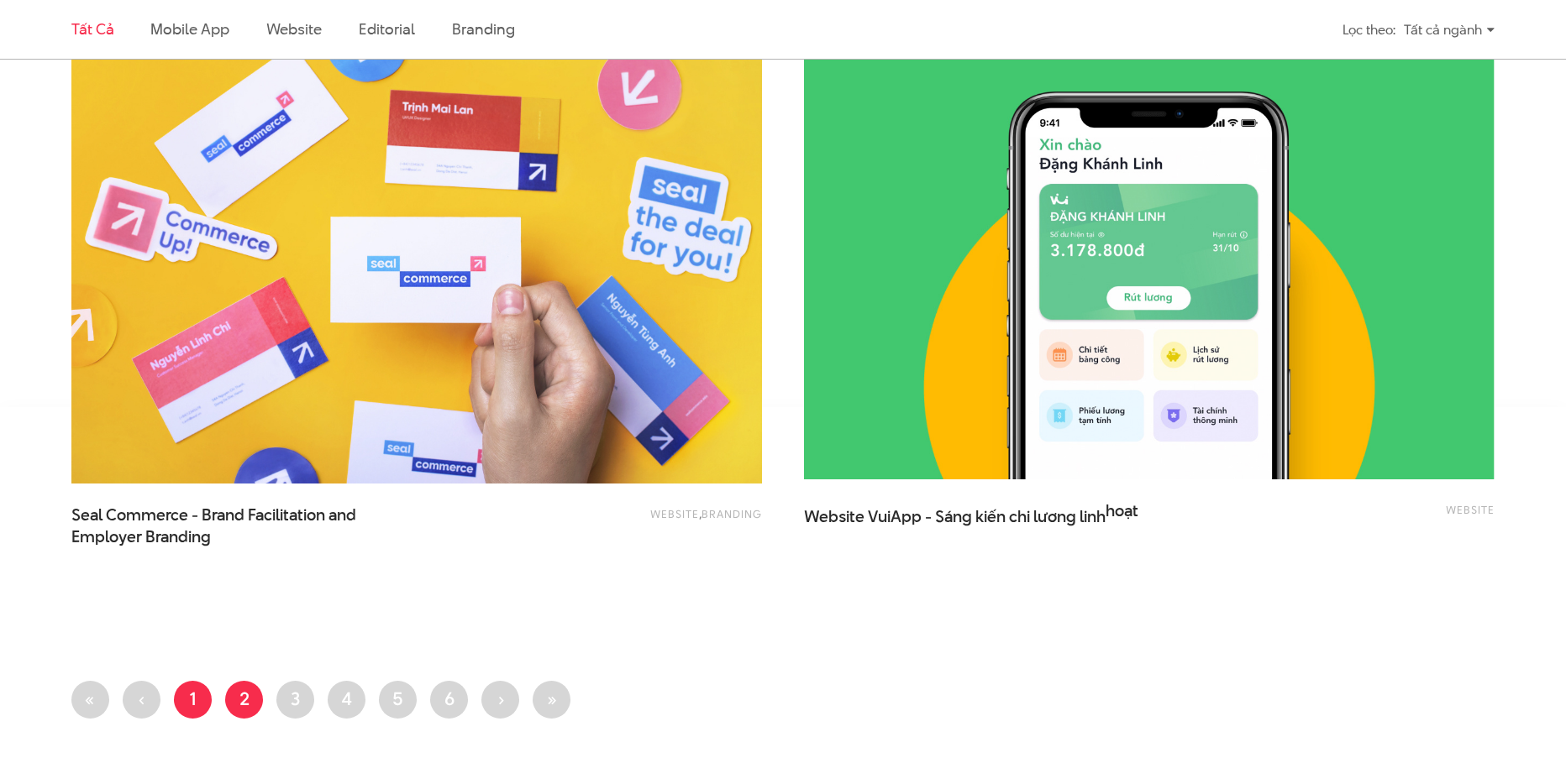
click at [193, 702] on link "Trang 1" at bounding box center [193, 700] width 38 height 38
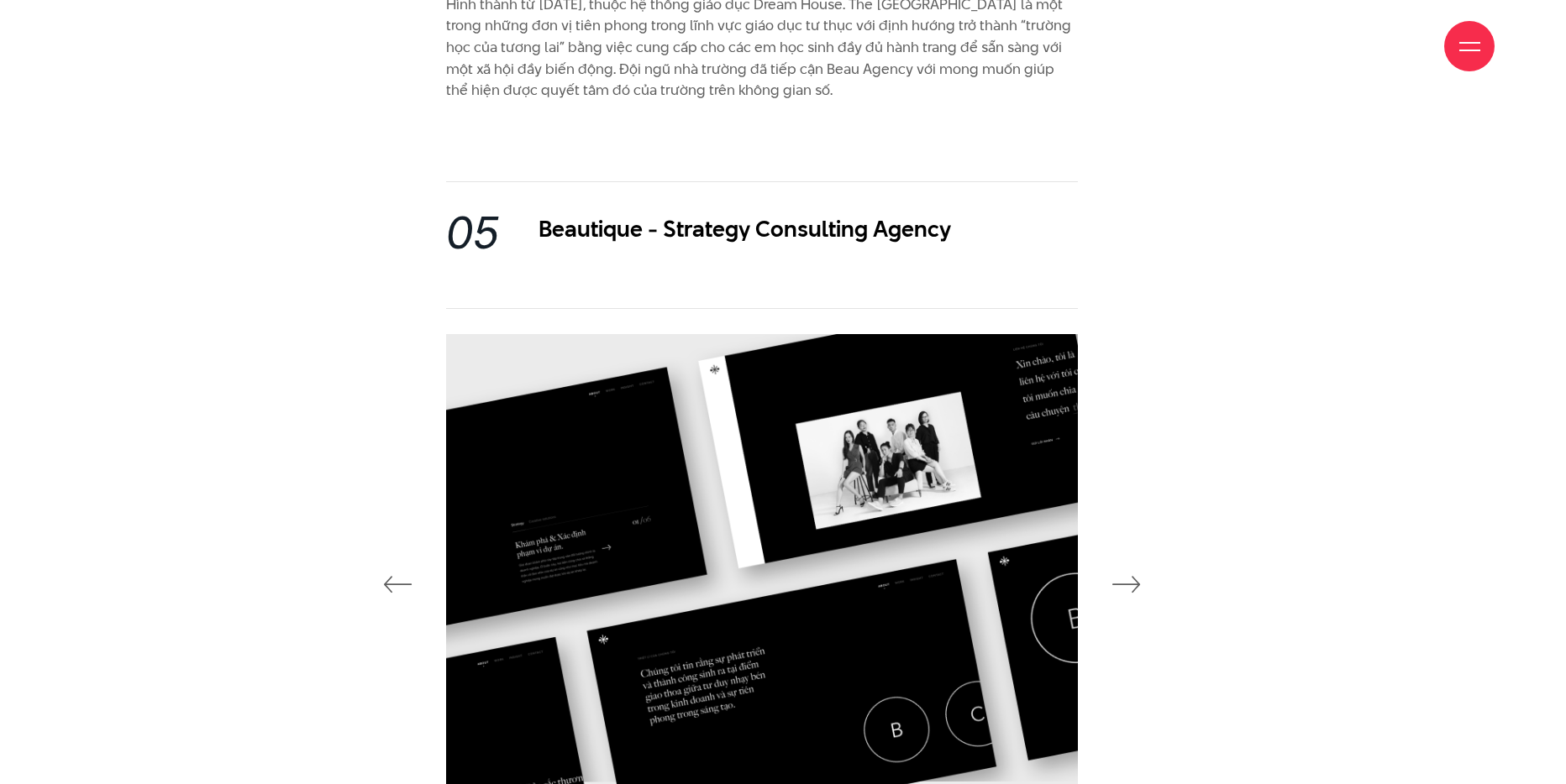
scroll to position [5329, 0]
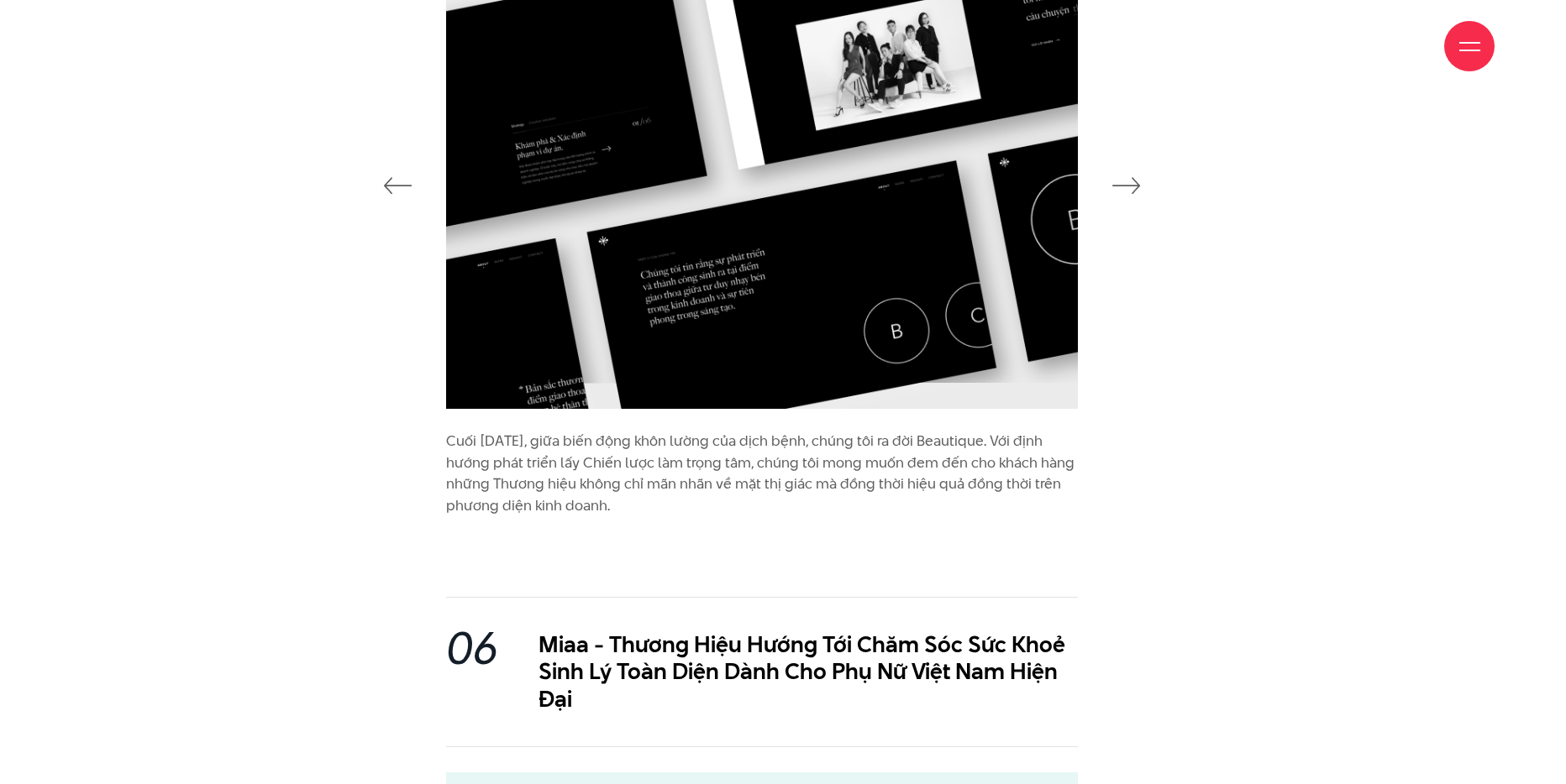
click at [989, 257] on img at bounding box center [761, 172] width 631 height 474
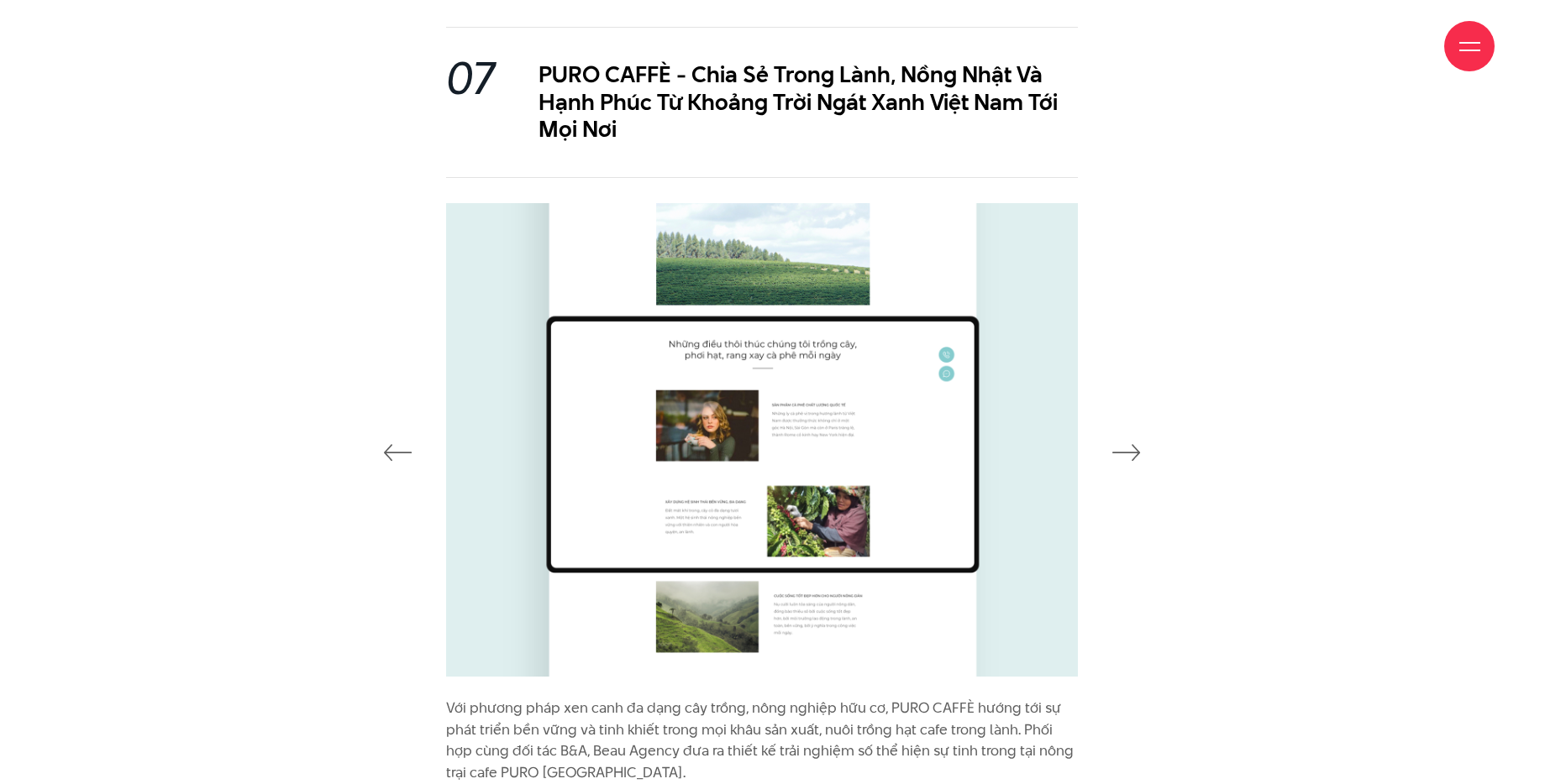
scroll to position [6981, 0]
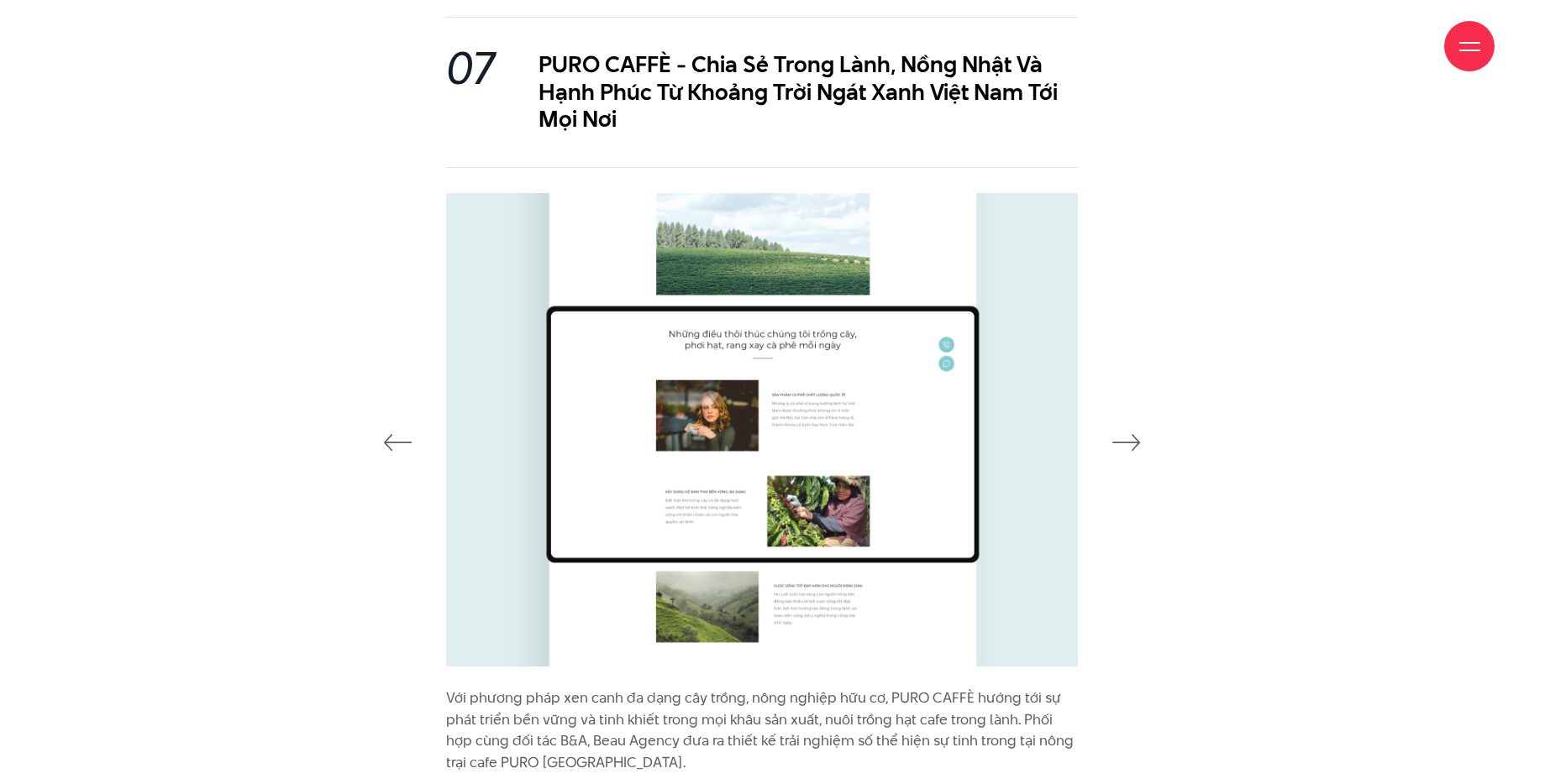
drag, startPoint x: 557, startPoint y: 67, endPoint x: 655, endPoint y: 59, distance: 98.3
click at [655, 59] on div "Giới thiệu Dự án Dịch vụ Góc nhìn Liên hệ" at bounding box center [783, 46] width 1423 height 92
drag, startPoint x: 618, startPoint y: 54, endPoint x: 532, endPoint y: 47, distance: 86.3
click at [532, 47] on div "Giới thiệu Dự án Dịch vụ Góc nhìn Liên hệ" at bounding box center [783, 46] width 1423 height 92
click at [1249, 88] on div "Giới thiệu Dự án Dịch vụ Góc nhìn Liên hệ" at bounding box center [783, 46] width 1423 height 92
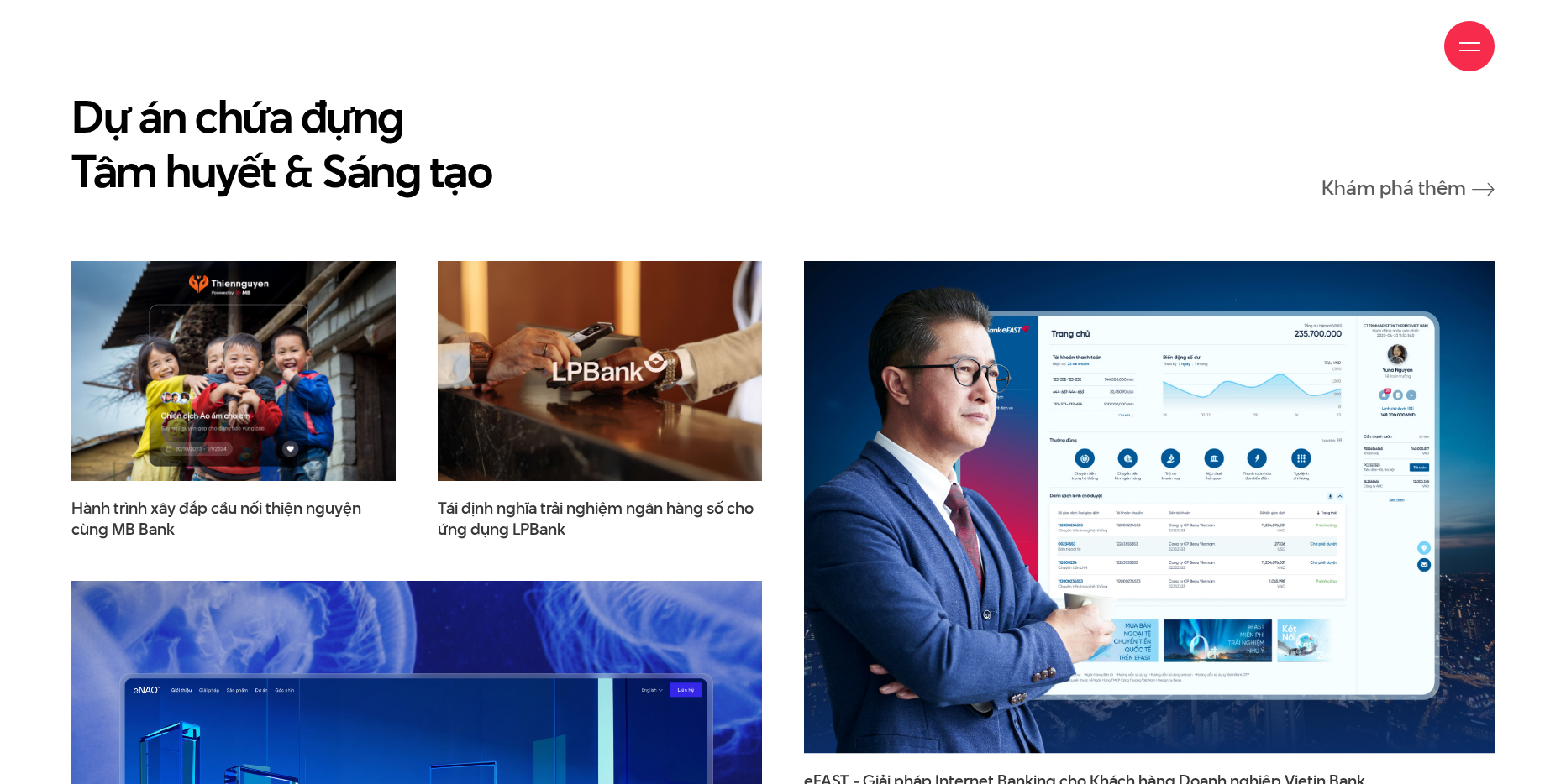
scroll to position [11594, 0]
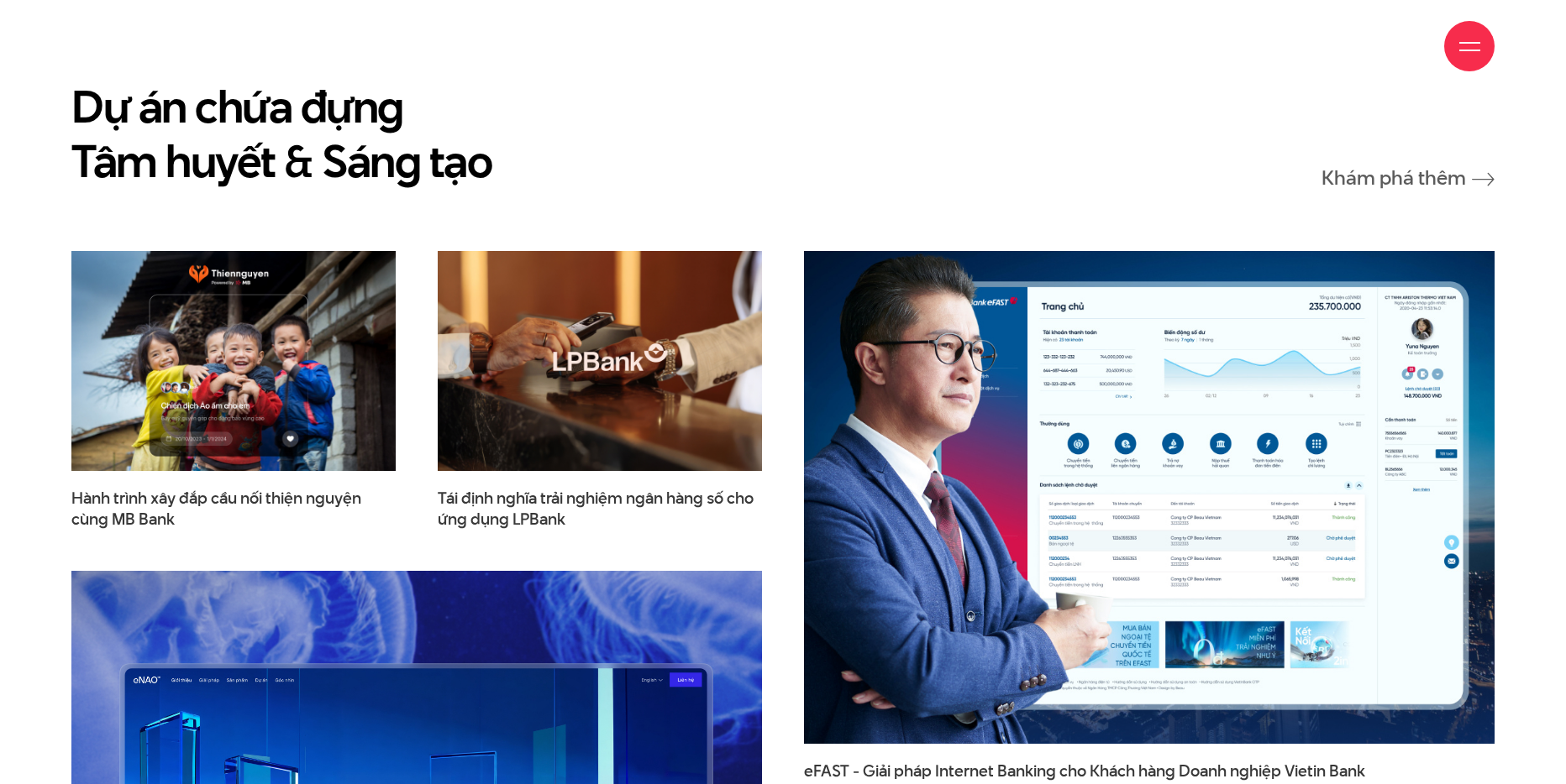
click at [1056, 427] on img at bounding box center [1149, 497] width 759 height 542
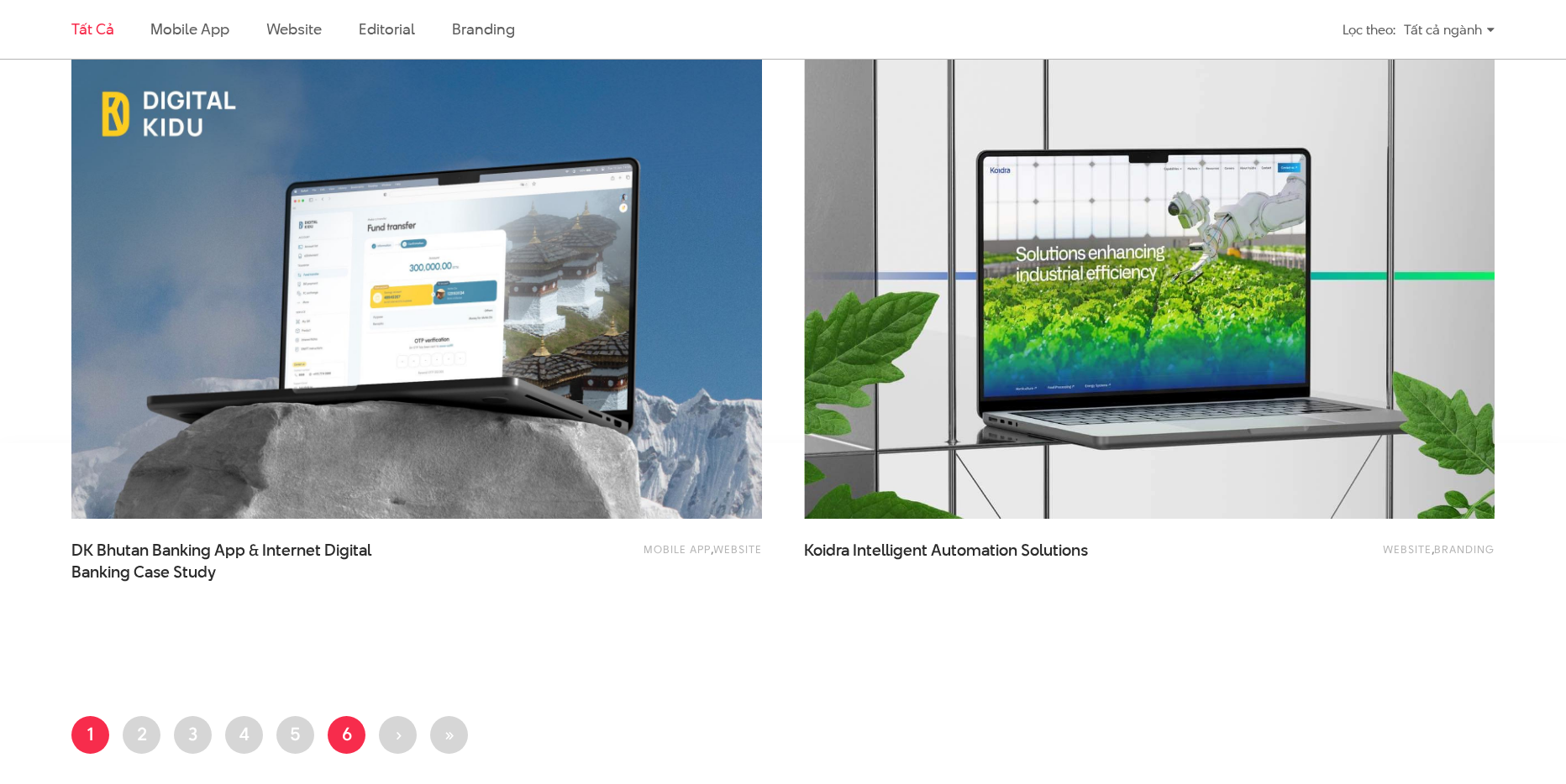
scroll to position [3716, 0]
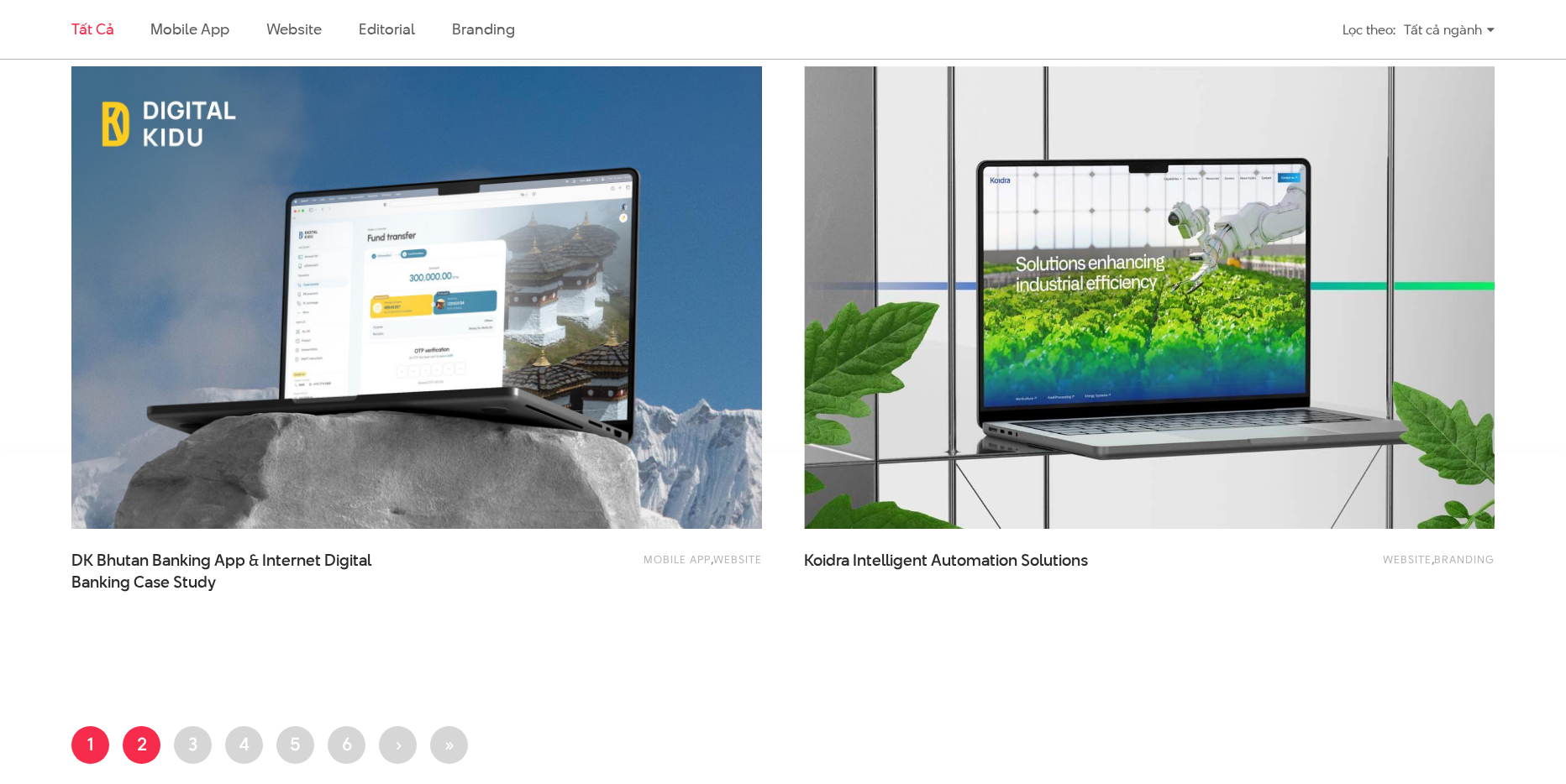
click at [149, 742] on link "Trang 2" at bounding box center [141, 745] width 38 height 38
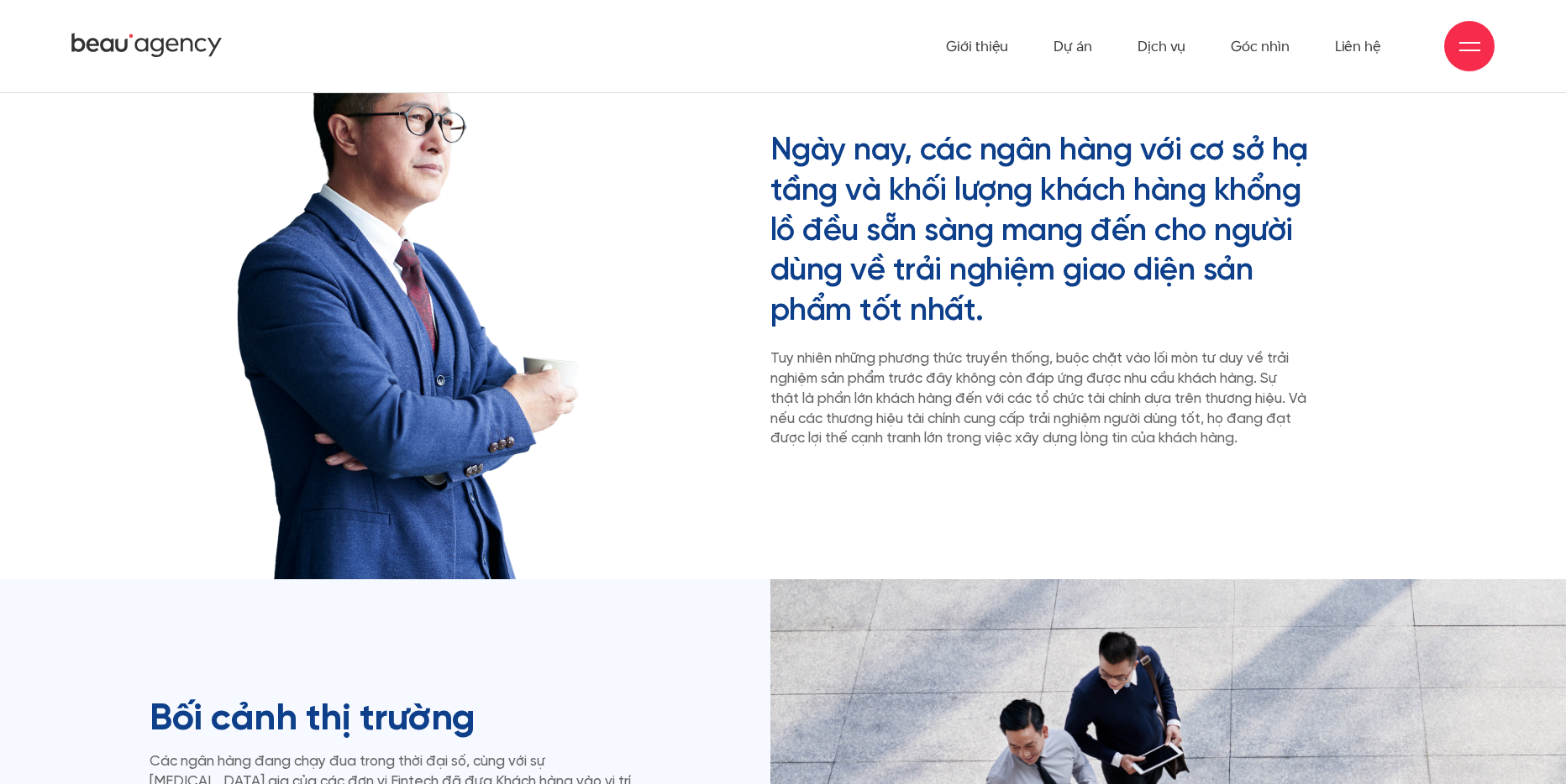
scroll to position [749, 0]
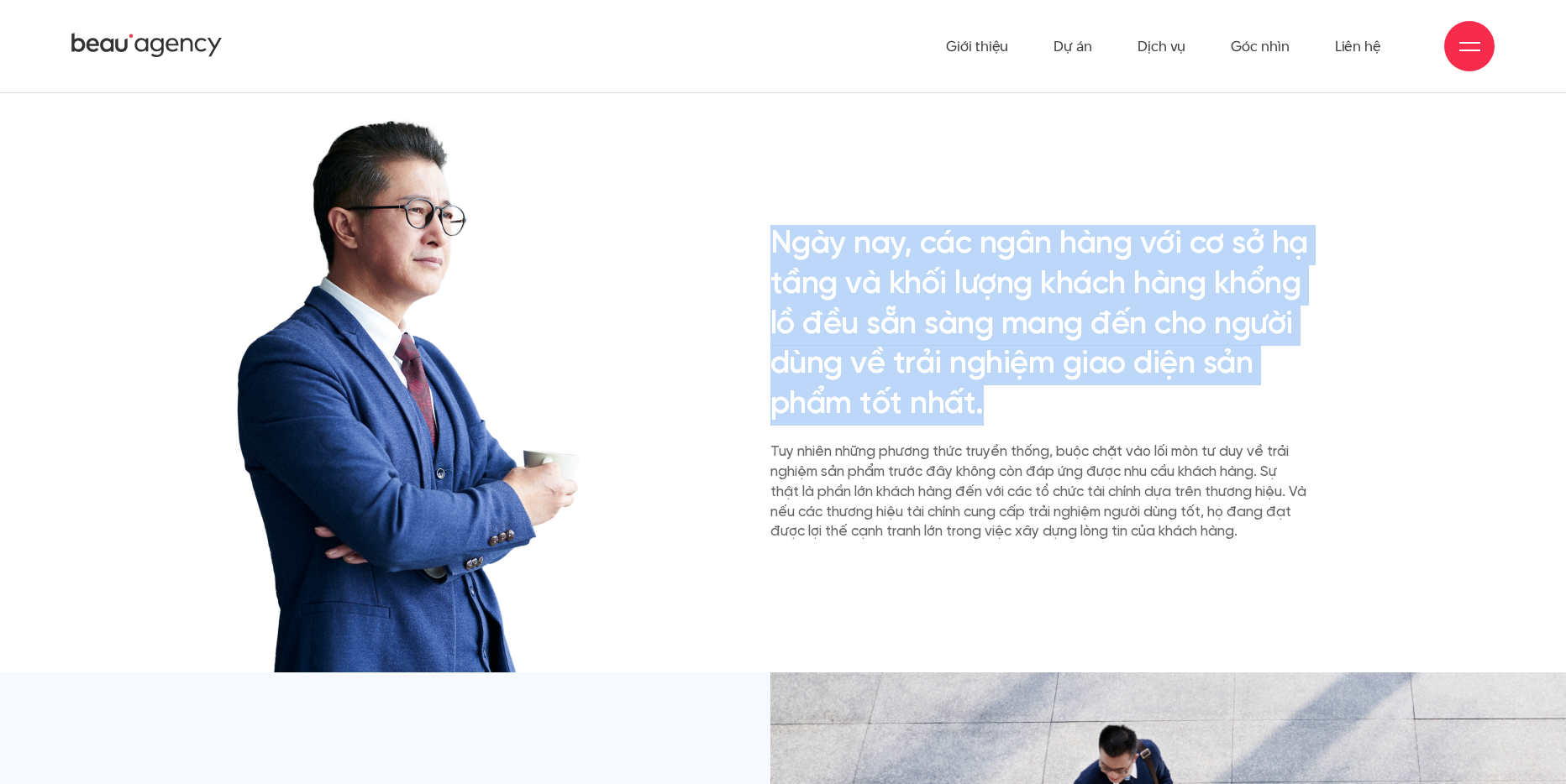
drag, startPoint x: 778, startPoint y: 242, endPoint x: 1171, endPoint y: 407, distance: 426.2
click at [1171, 407] on h2 "Ngày nay, các ngân hàng với cơ sở hạ tầng và khối lượng khách hàng khổng lồ đều…" at bounding box center [1039, 325] width 538 height 201
click at [1311, 400] on div "Ngày nay, các ngân hàng với cơ sở hạ tầng và khối lượng khách hàng khổng lồ đều…" at bounding box center [1051, 384] width 538 height 318
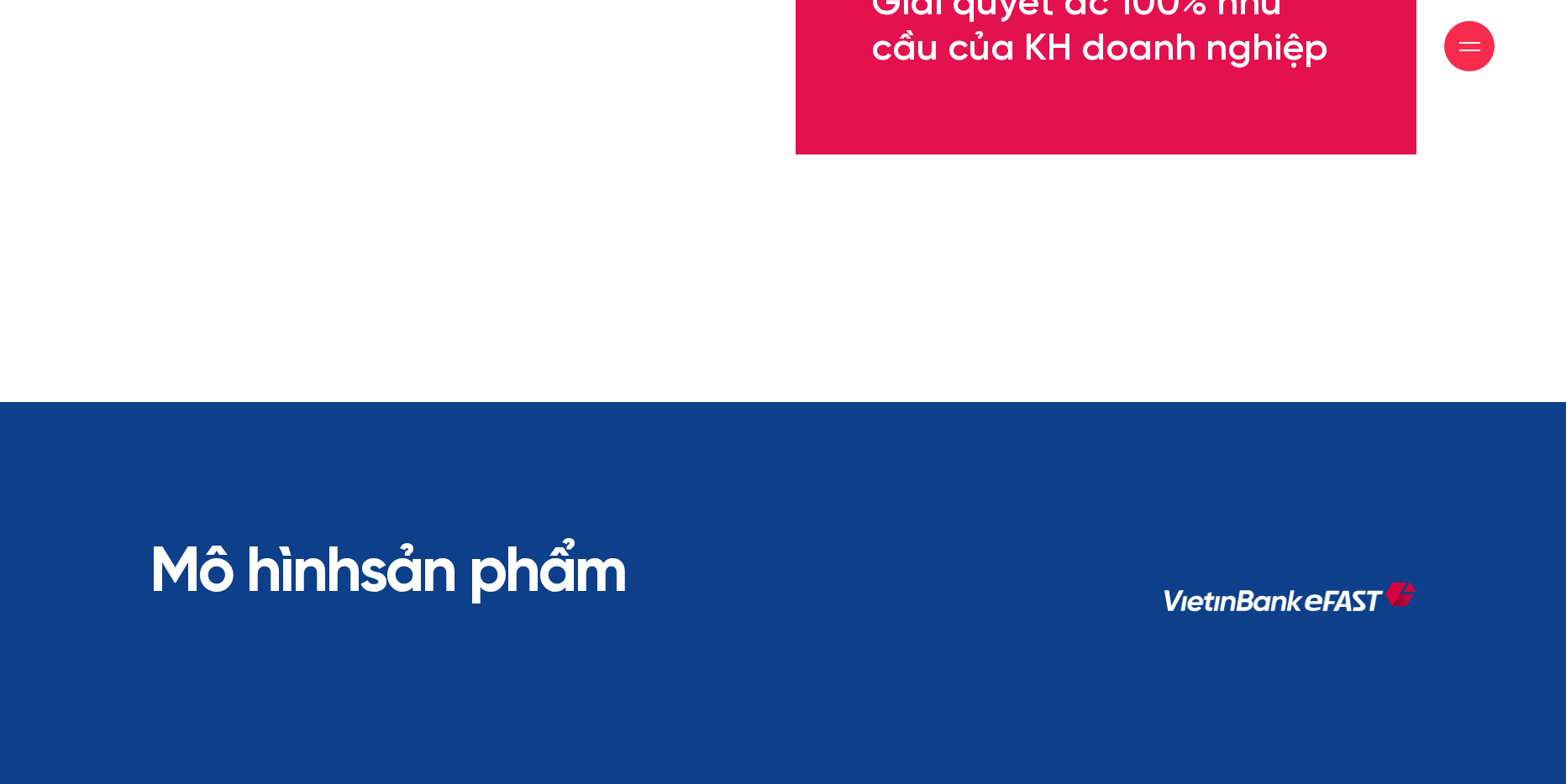
scroll to position [6442, 0]
